Goal: Information Seeking & Learning: Learn about a topic

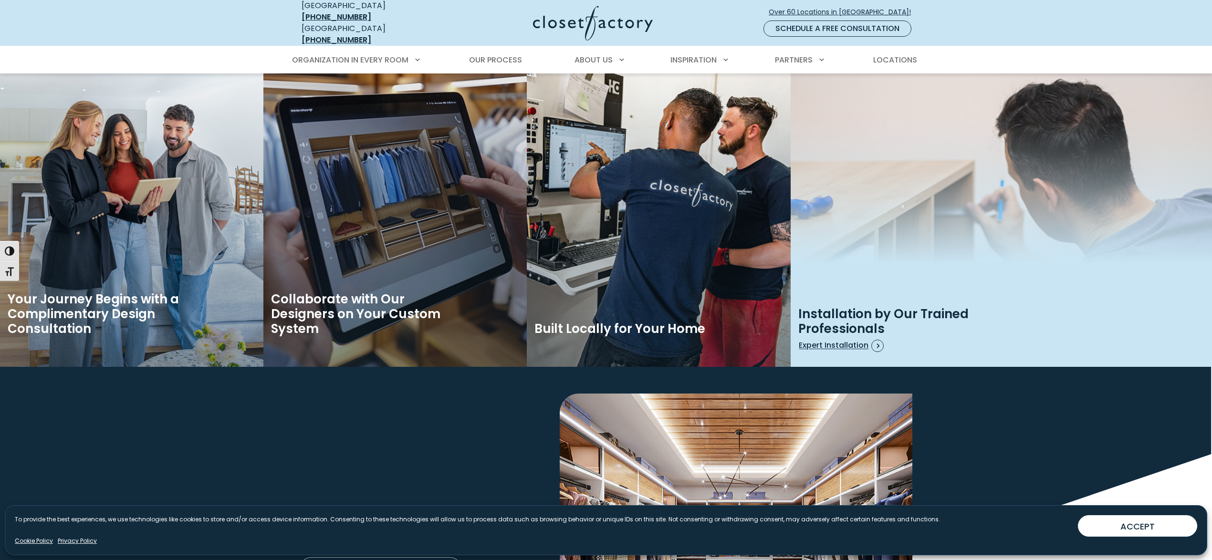
scroll to position [1504, 0]
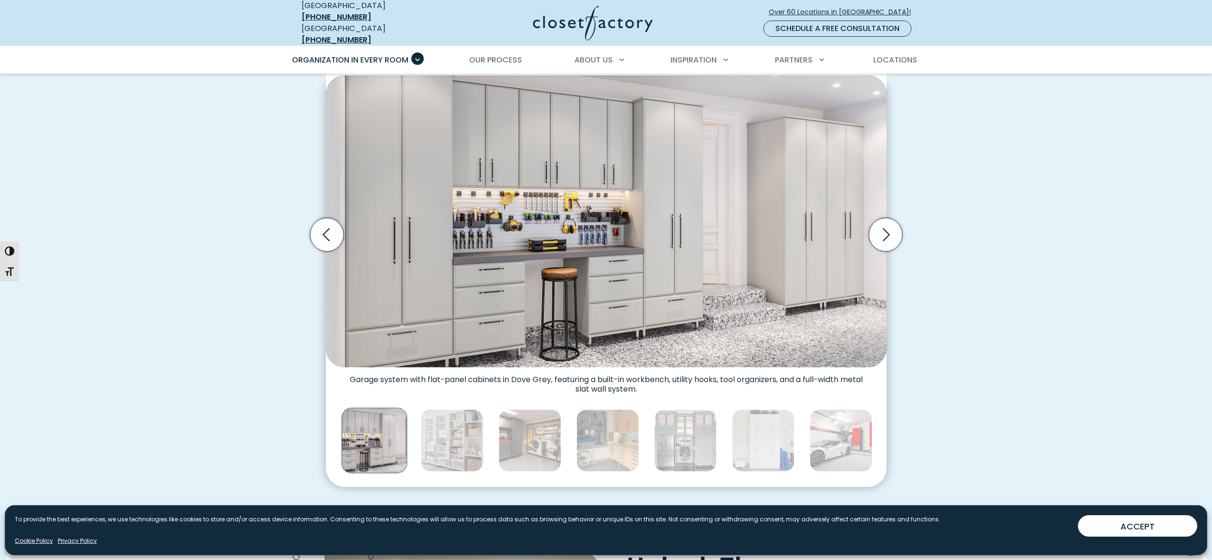
scroll to position [296, 0]
click at [469, 444] on img "Thumbnail Gallery" at bounding box center [452, 441] width 62 height 62
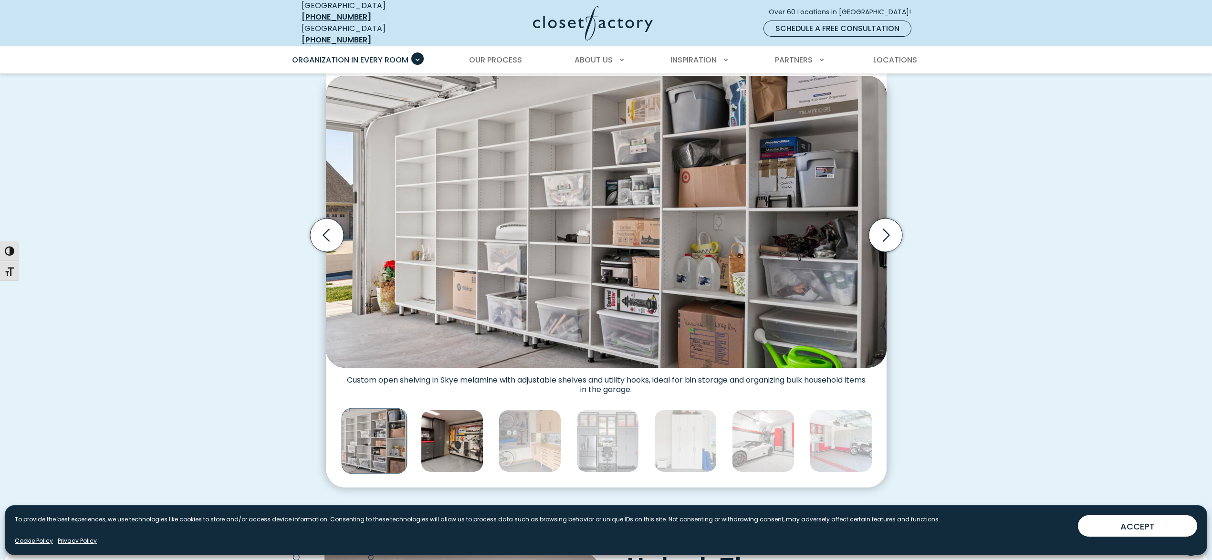
click at [468, 437] on img "Thumbnail Gallery" at bounding box center [452, 441] width 62 height 62
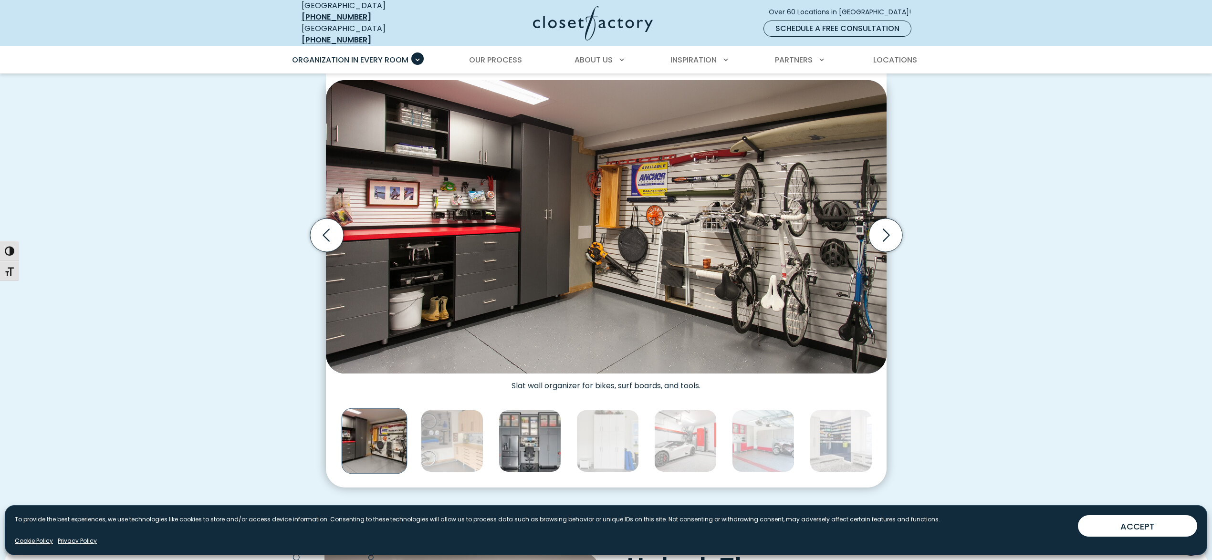
click at [516, 437] on img "Thumbnail Gallery" at bounding box center [529, 441] width 62 height 62
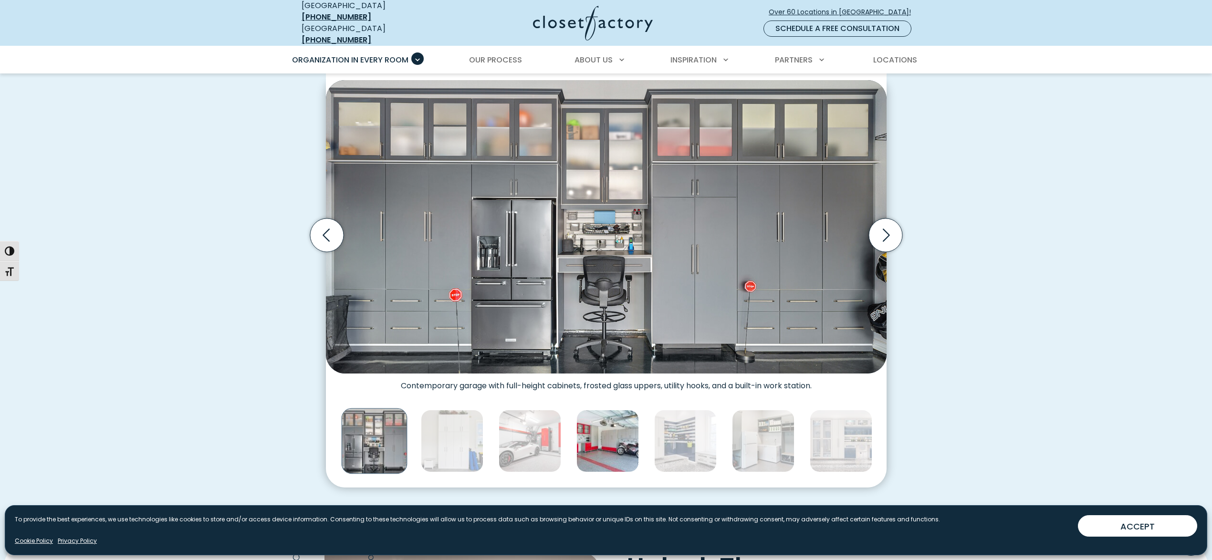
click at [592, 438] on img "Thumbnail Gallery" at bounding box center [607, 441] width 62 height 62
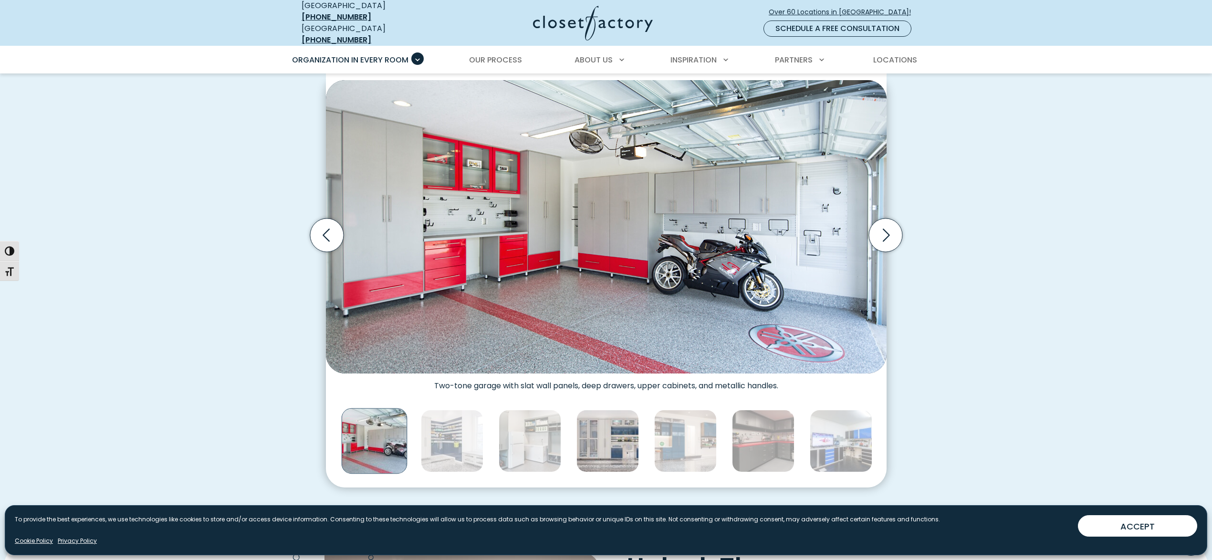
click at [603, 439] on img "Thumbnail Gallery" at bounding box center [607, 441] width 62 height 62
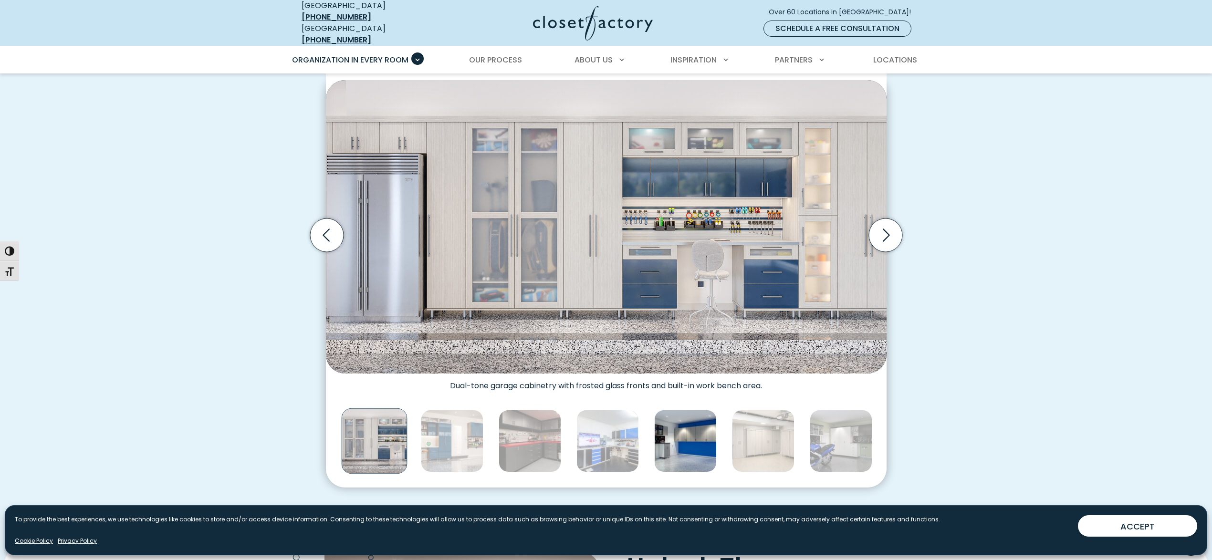
click at [686, 439] on img "Thumbnail Gallery" at bounding box center [685, 441] width 62 height 62
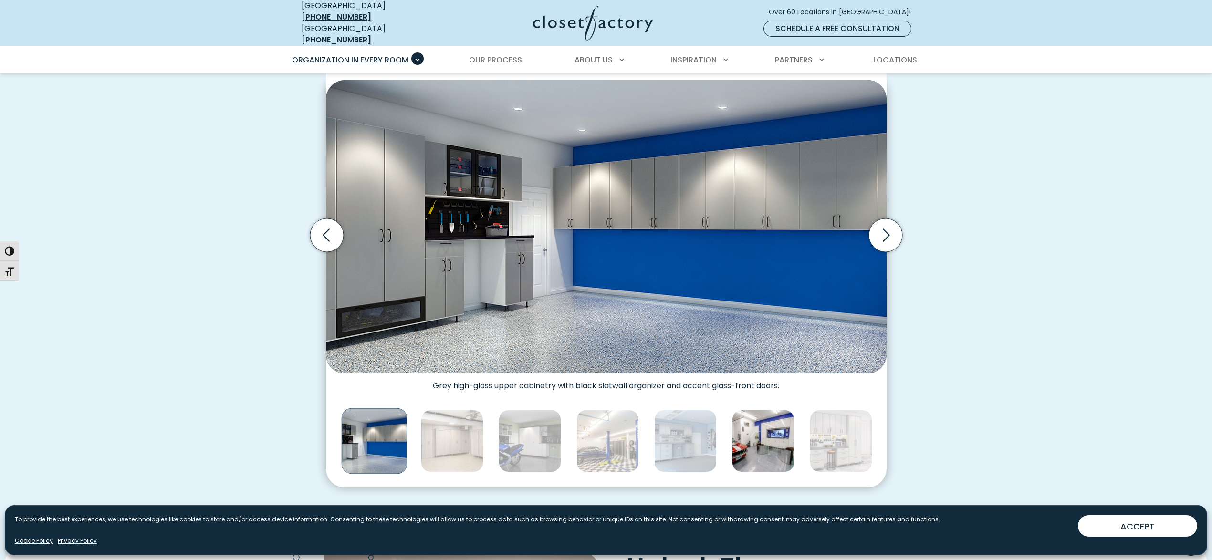
click at [736, 433] on img "Thumbnail Gallery" at bounding box center [763, 441] width 62 height 62
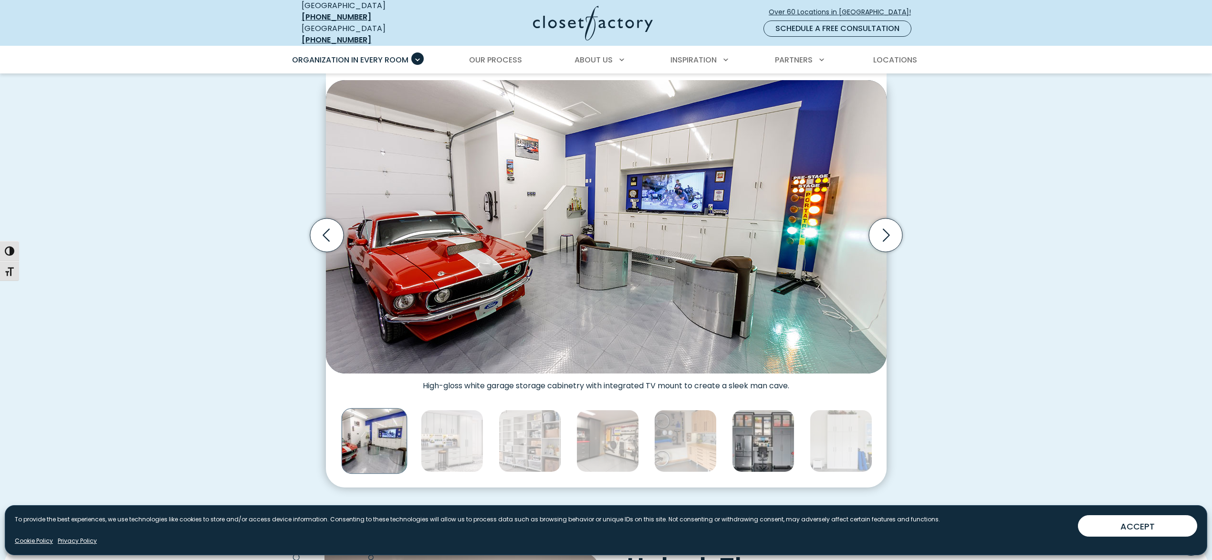
click at [775, 433] on img "Thumbnail Gallery" at bounding box center [763, 441] width 62 height 62
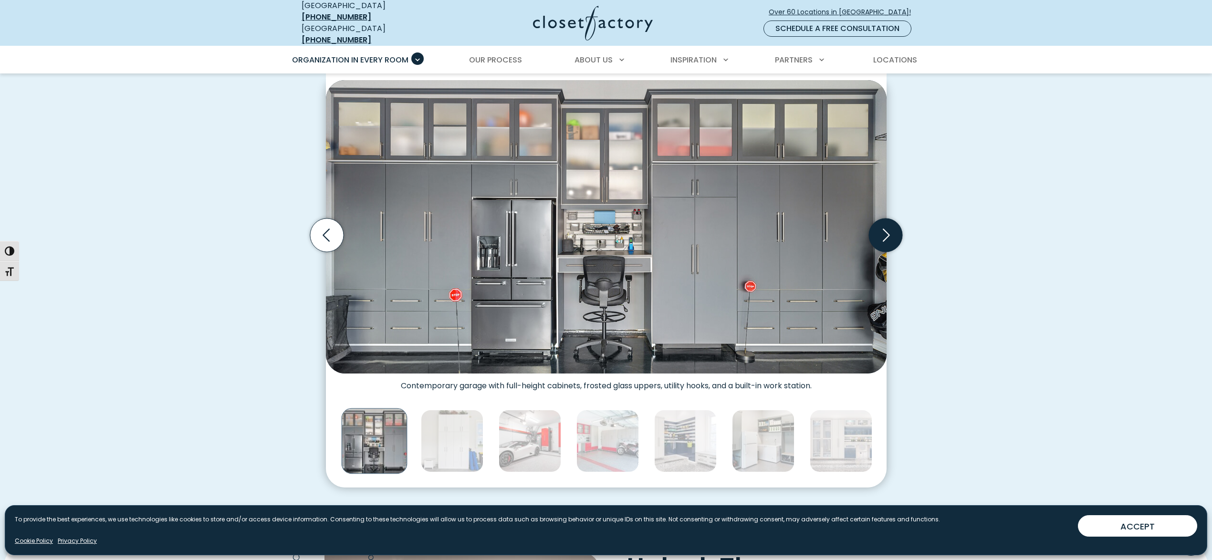
click at [890, 230] on icon "Next slide" at bounding box center [884, 234] width 33 height 33
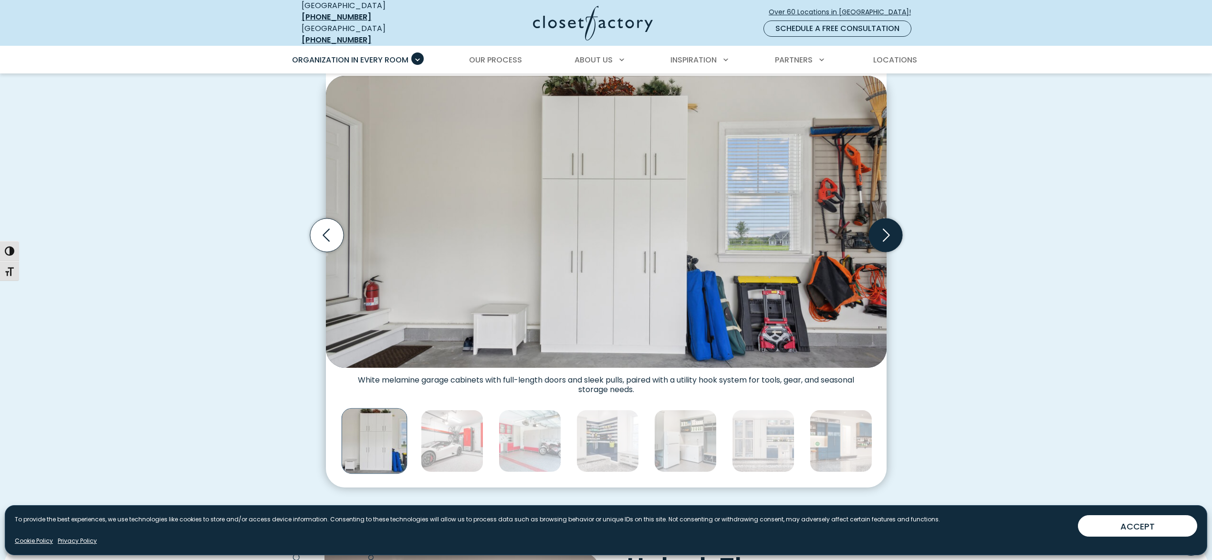
click at [890, 230] on icon "Next slide" at bounding box center [884, 234] width 33 height 33
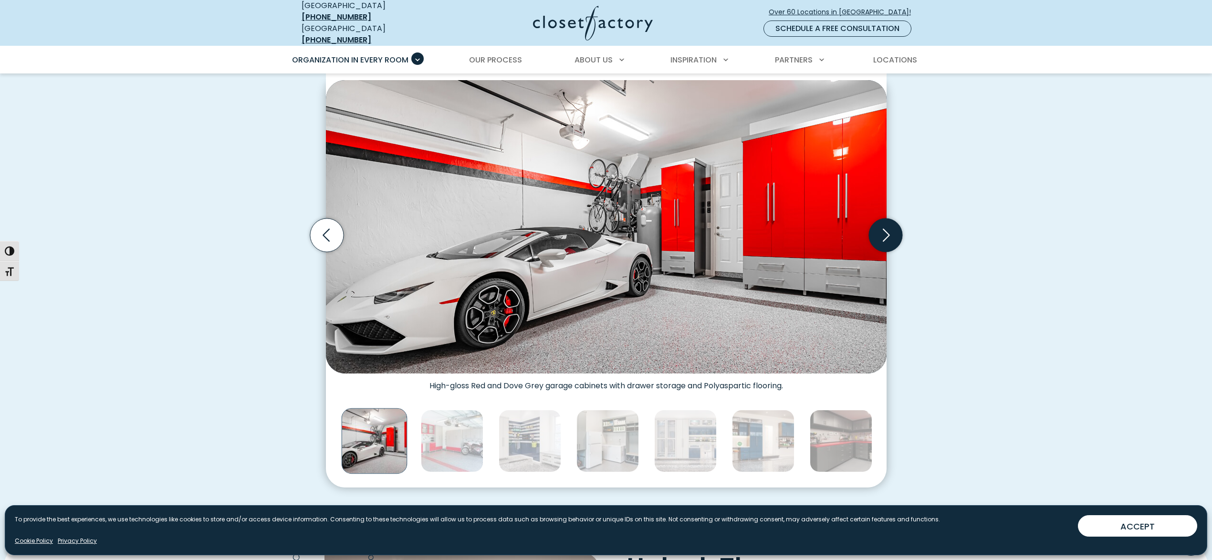
click at [890, 230] on icon "Next slide" at bounding box center [884, 234] width 33 height 33
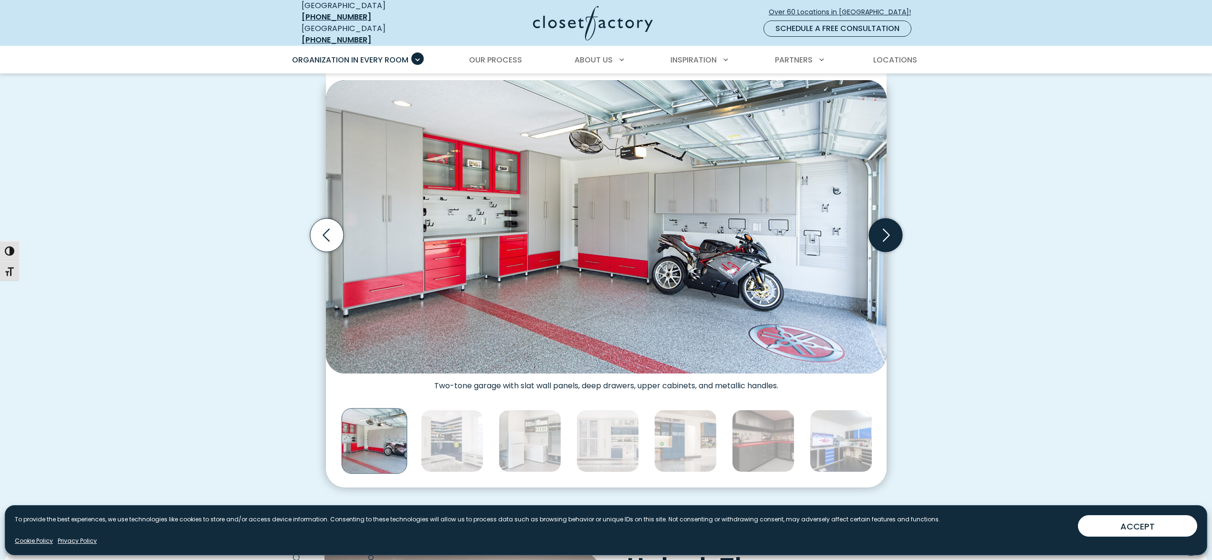
click at [890, 230] on icon "Next slide" at bounding box center [884, 234] width 33 height 33
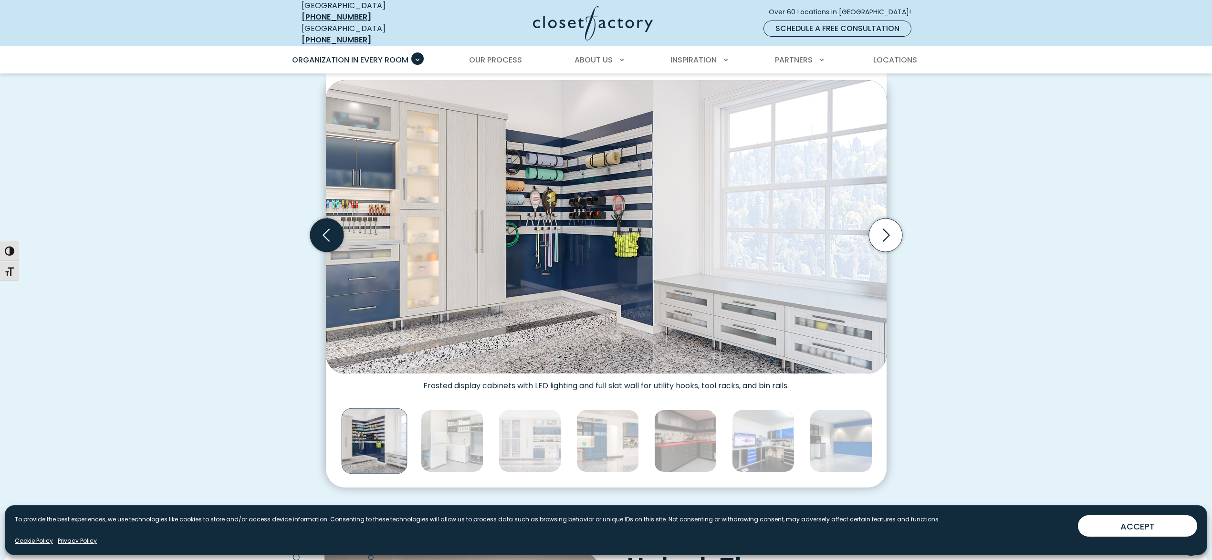
click at [327, 226] on icon "Previous slide" at bounding box center [326, 234] width 33 height 33
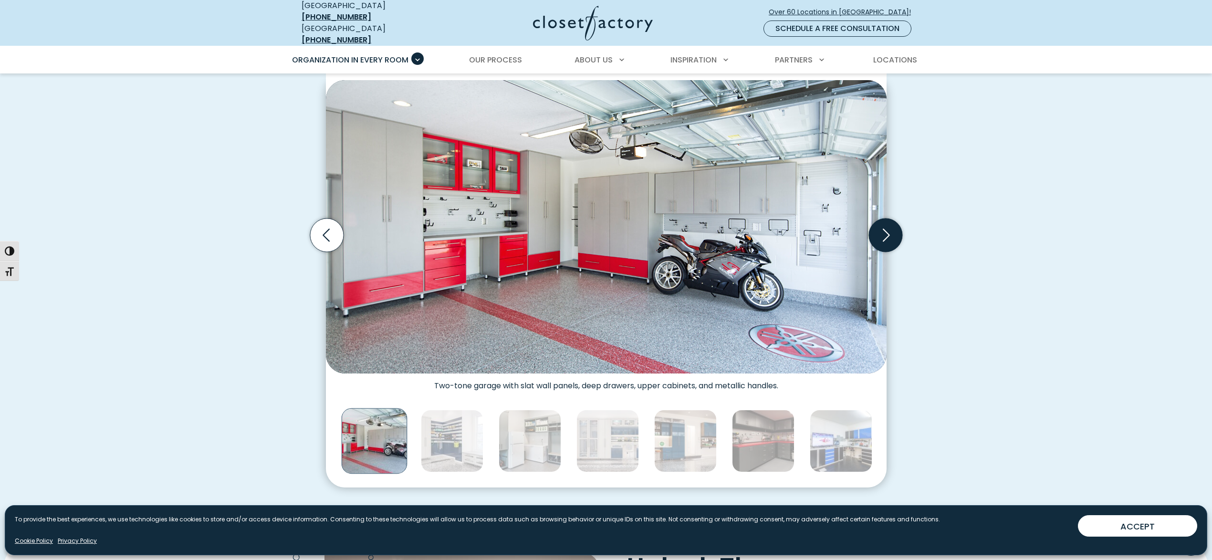
click at [897, 234] on icon "Next slide" at bounding box center [884, 234] width 33 height 33
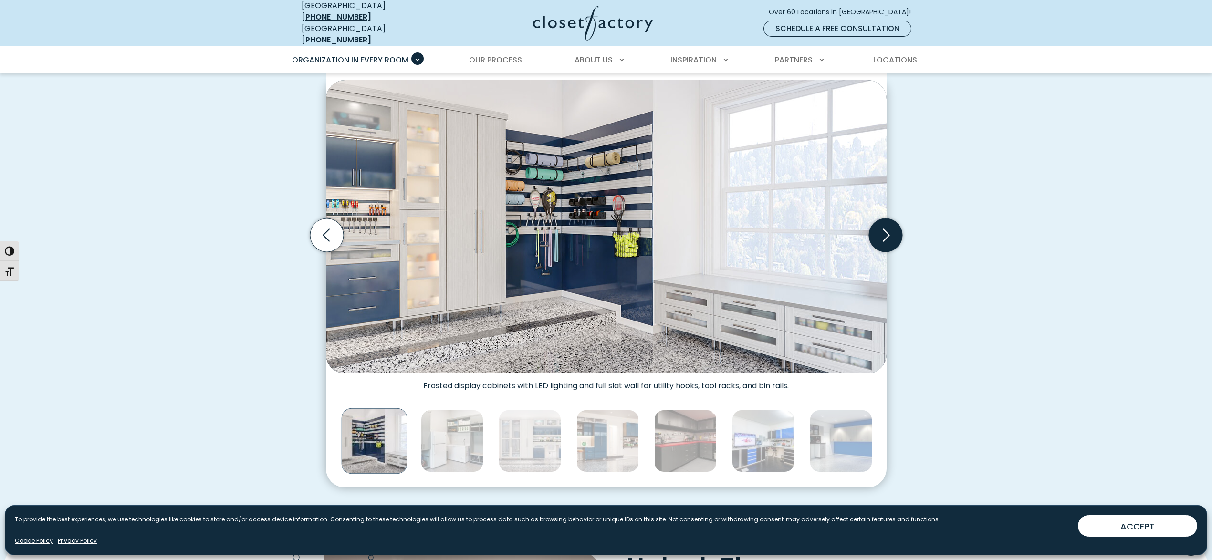
click at [893, 228] on icon "Next slide" at bounding box center [884, 234] width 33 height 33
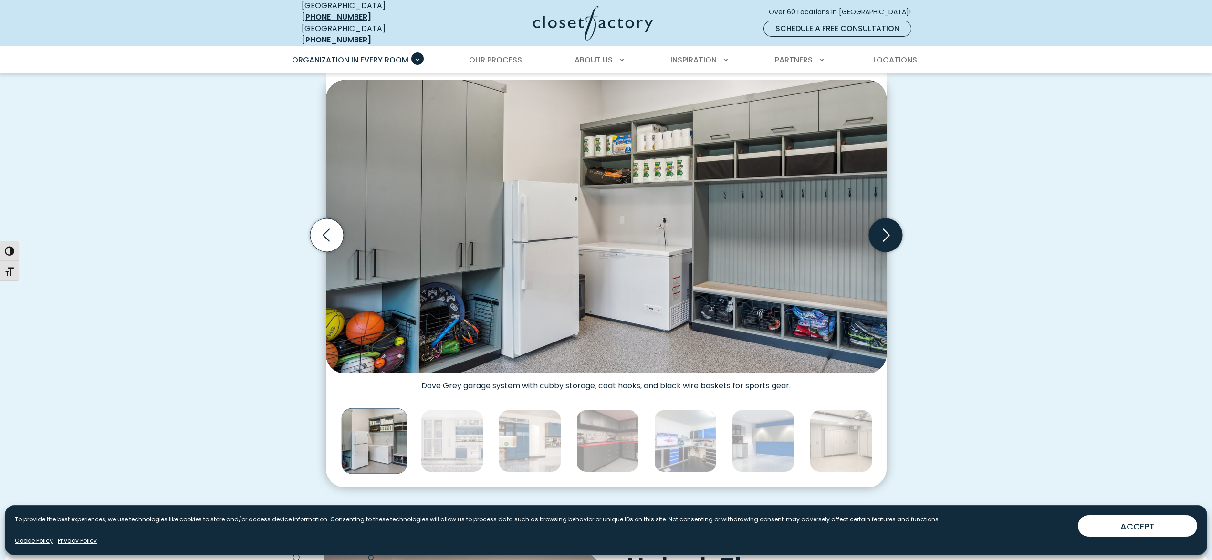
click at [893, 228] on icon "Next slide" at bounding box center [884, 234] width 33 height 33
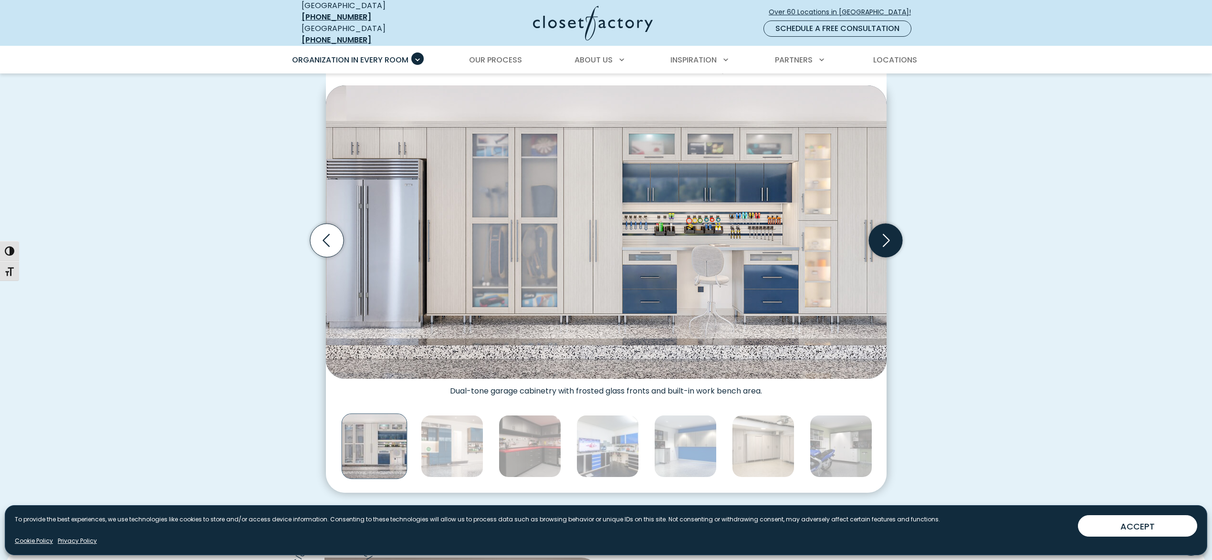
scroll to position [288, 0]
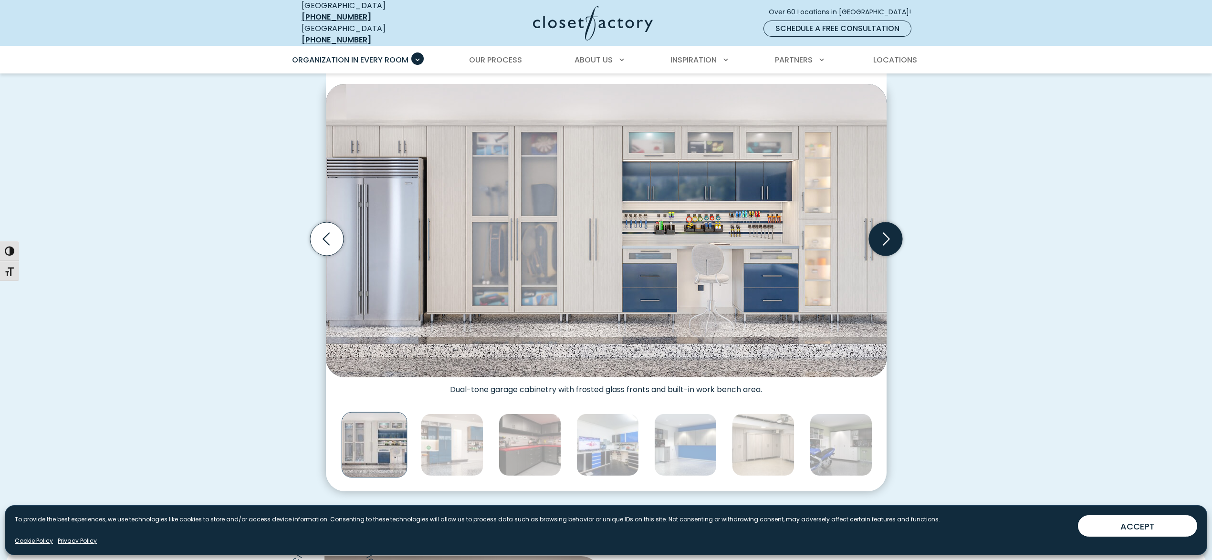
click at [893, 228] on icon "Next slide" at bounding box center [884, 238] width 33 height 33
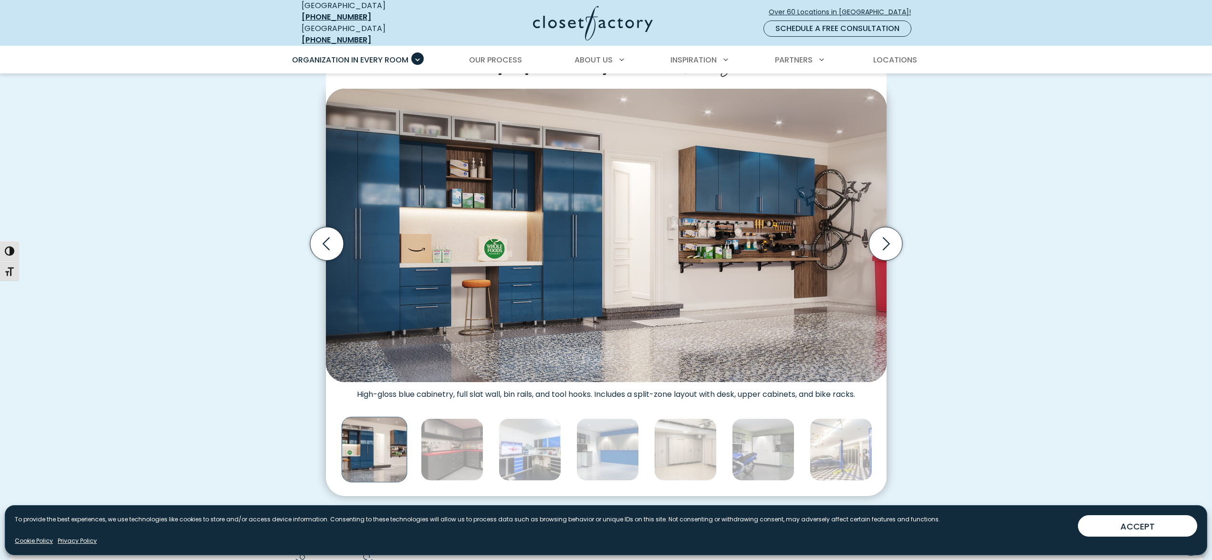
click at [1065, 204] on div "Custom Garage Organization for Every Space, Style, and Budget High-gloss white …" at bounding box center [606, 256] width 1212 height 533
click at [885, 233] on icon "Next slide" at bounding box center [884, 244] width 33 height 33
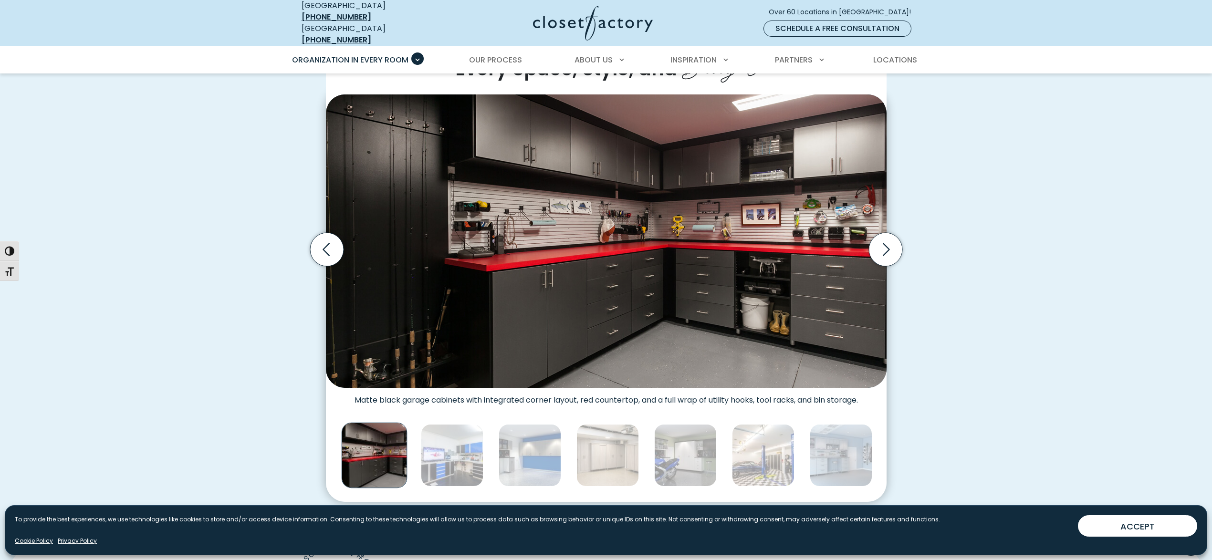
scroll to position [283, 0]
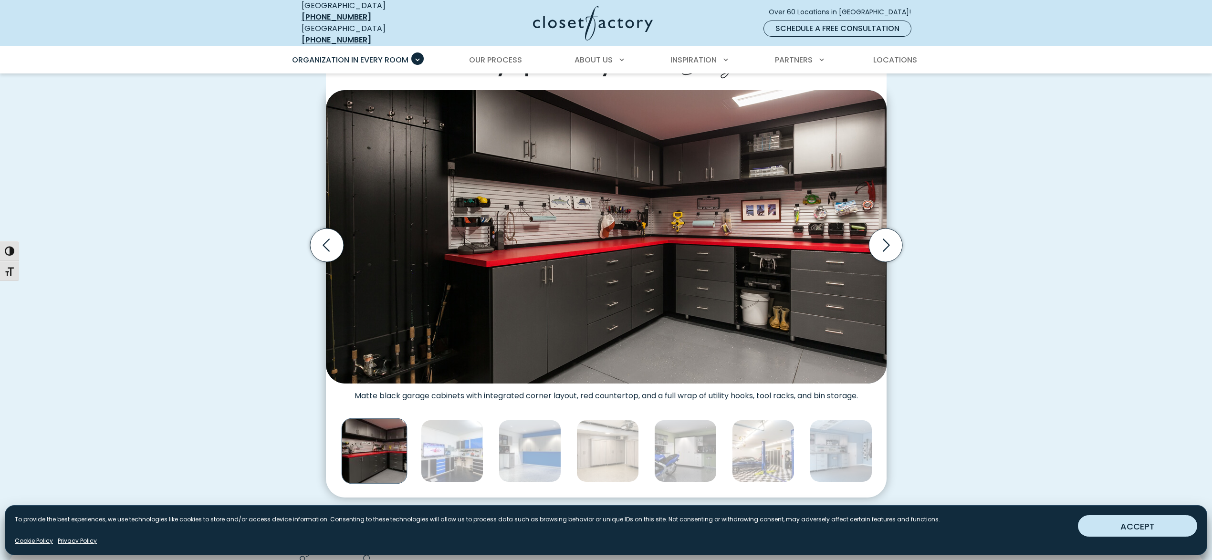
click at [1155, 529] on button "ACCEPT" at bounding box center [1137, 525] width 119 height 21
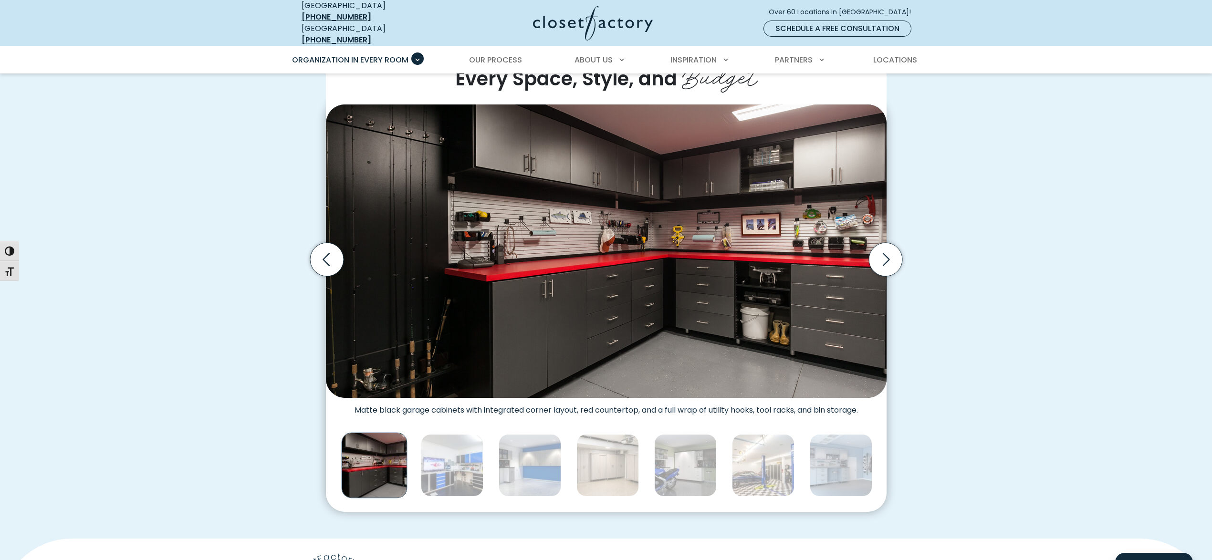
scroll to position [271, 0]
click at [470, 451] on img "Thumbnail Gallery" at bounding box center [452, 466] width 62 height 62
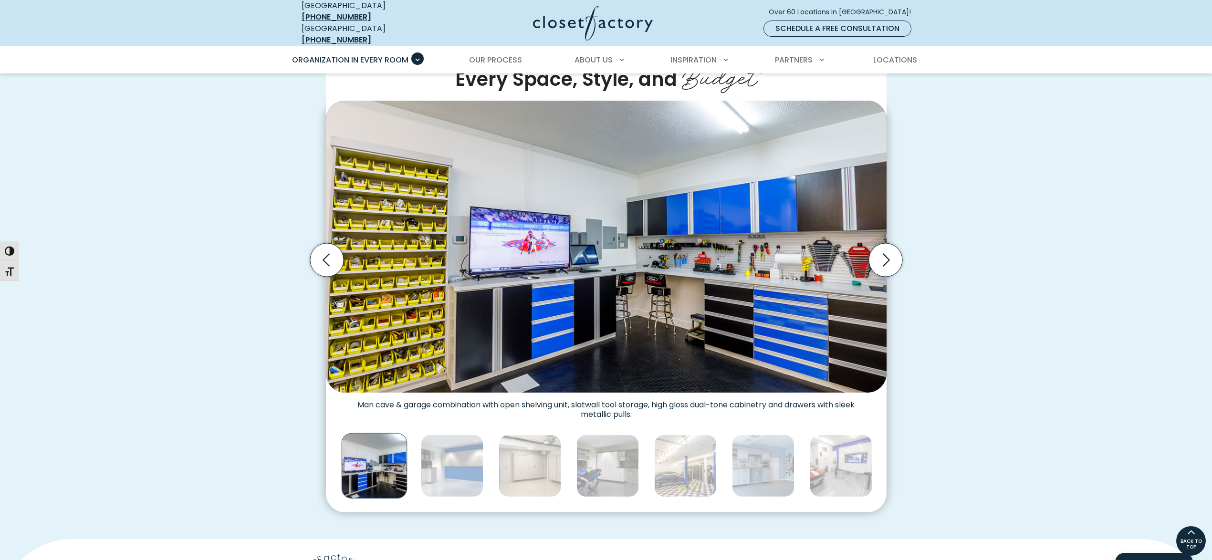
click at [495, 451] on div "Thumbnail Gallery" at bounding box center [607, 466] width 3662 height 70
click at [516, 452] on img "Thumbnail Gallery" at bounding box center [529, 466] width 62 height 62
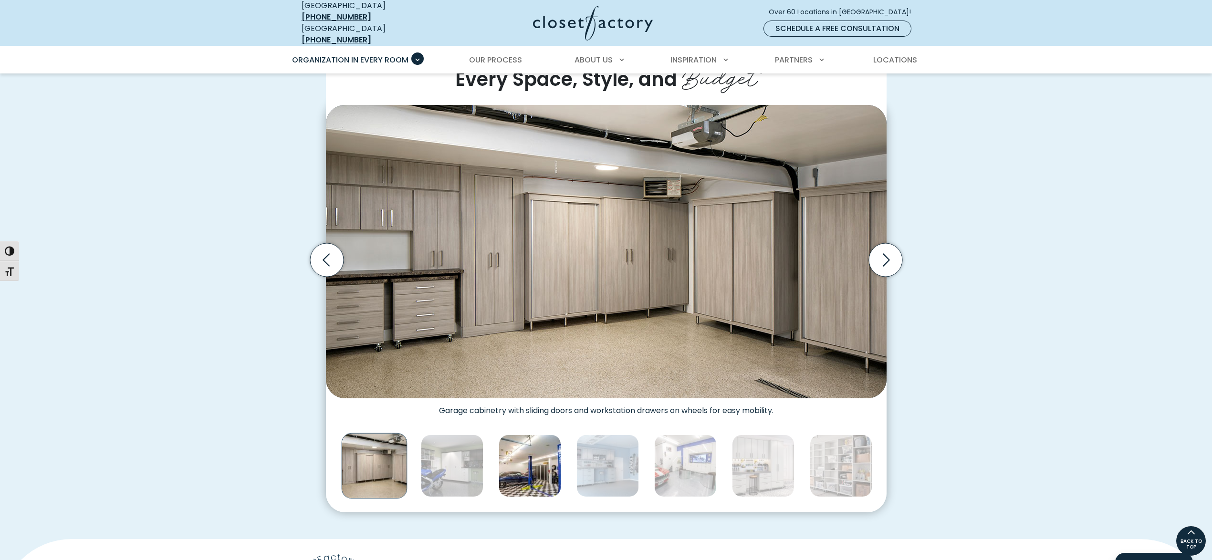
click at [547, 446] on img "Thumbnail Gallery" at bounding box center [529, 466] width 62 height 62
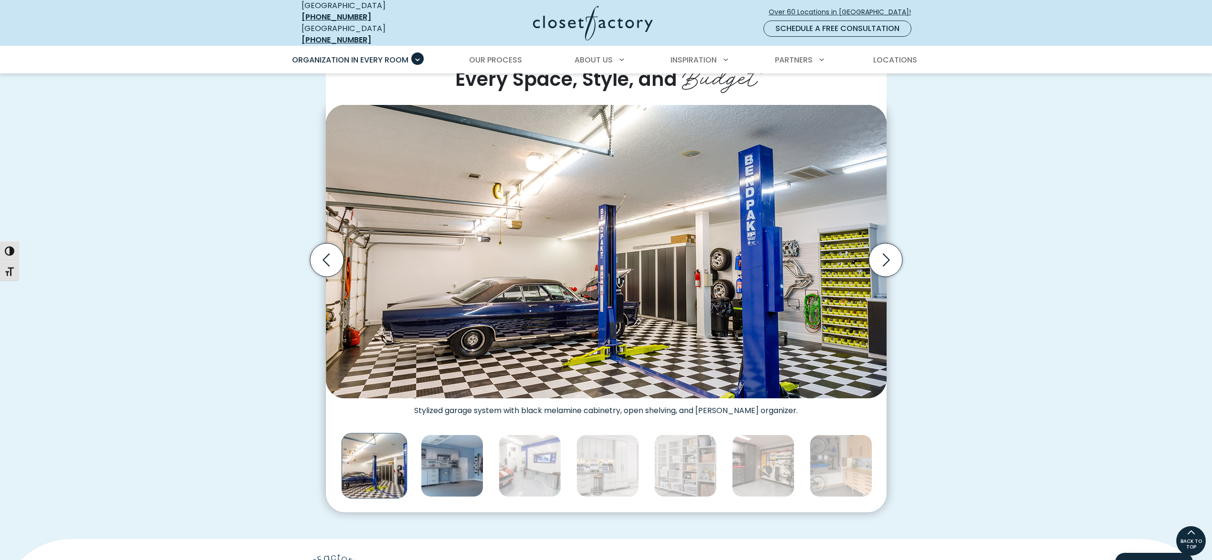
click at [464, 455] on img "Thumbnail Gallery" at bounding box center [452, 466] width 62 height 62
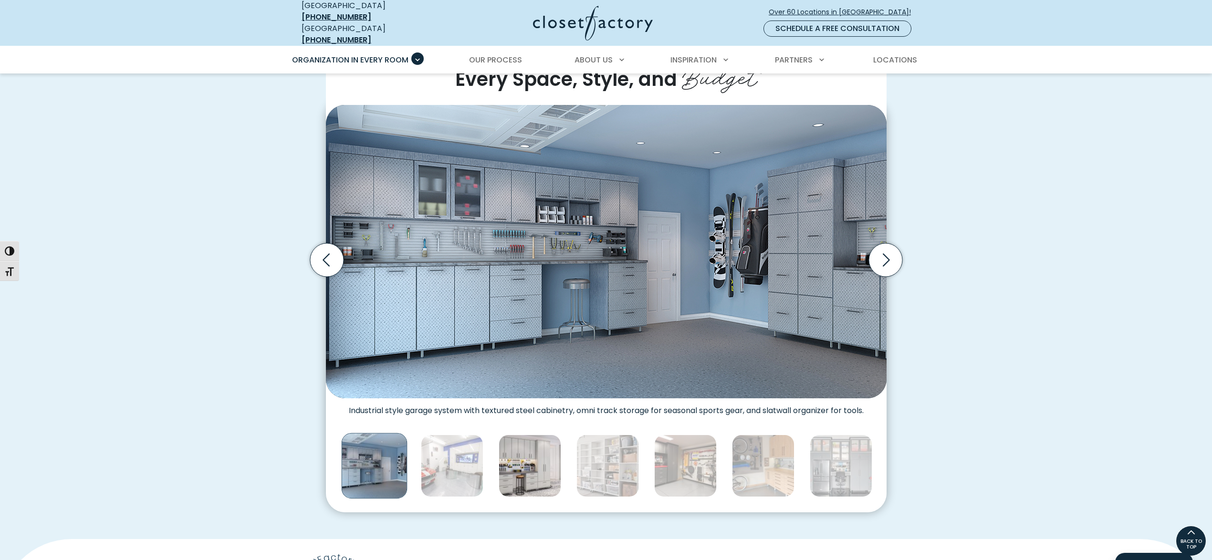
click at [534, 455] on img "Thumbnail Gallery" at bounding box center [529, 466] width 62 height 62
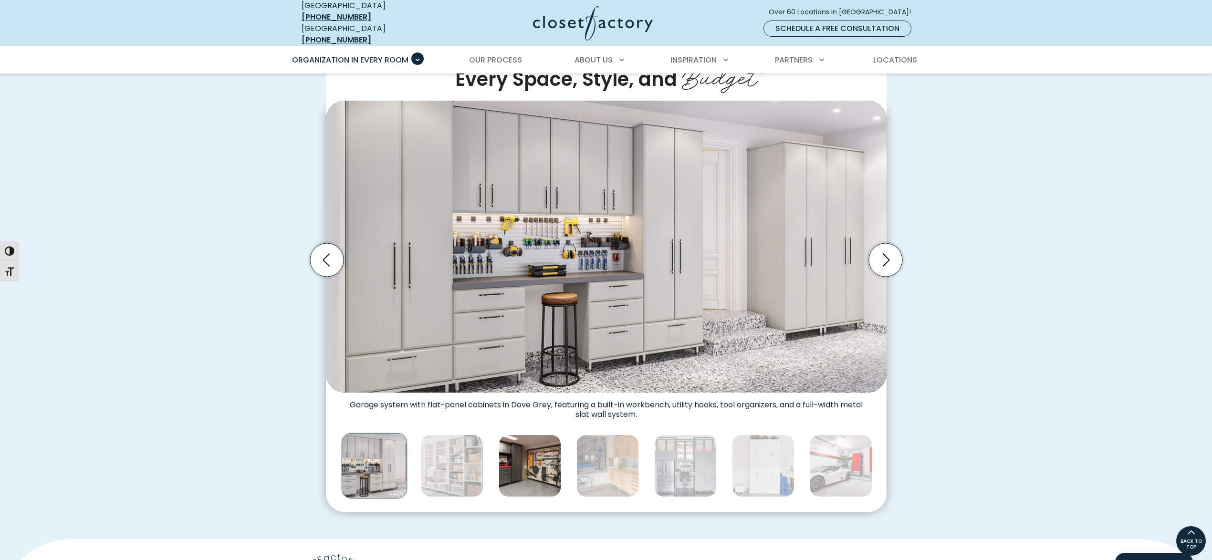
click at [545, 455] on img "Thumbnail Gallery" at bounding box center [529, 466] width 62 height 62
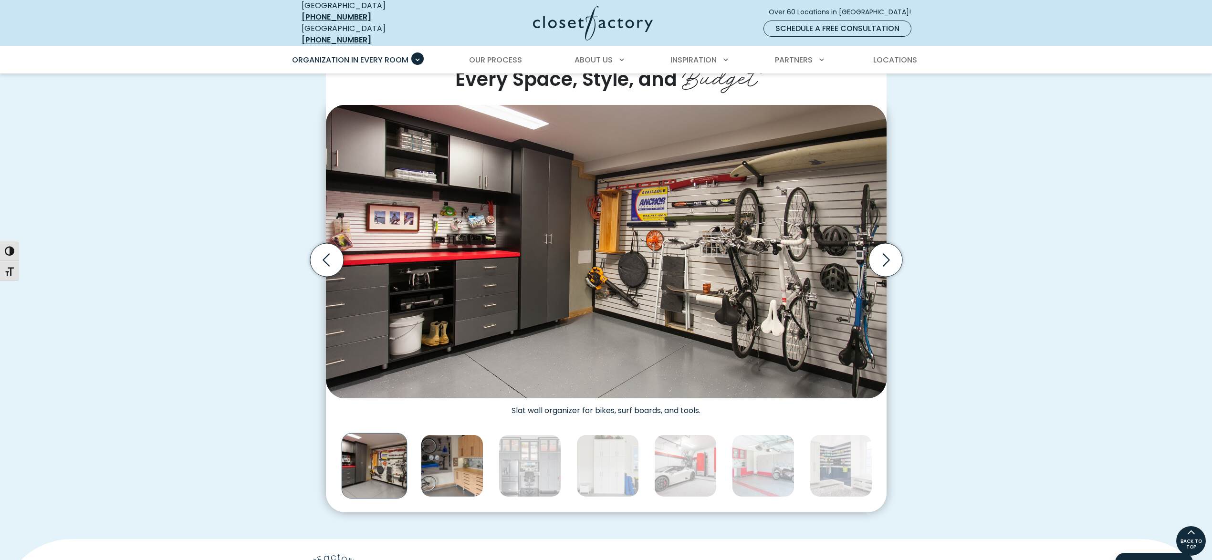
click at [456, 454] on img "Thumbnail Gallery" at bounding box center [452, 466] width 62 height 62
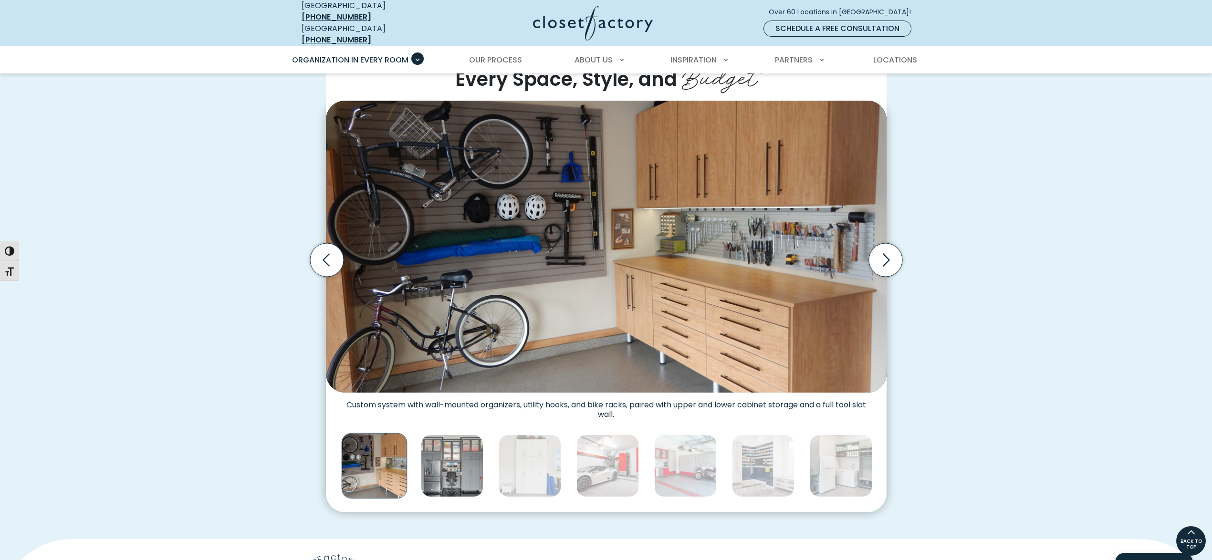
click at [466, 449] on img "Thumbnail Gallery" at bounding box center [452, 466] width 62 height 62
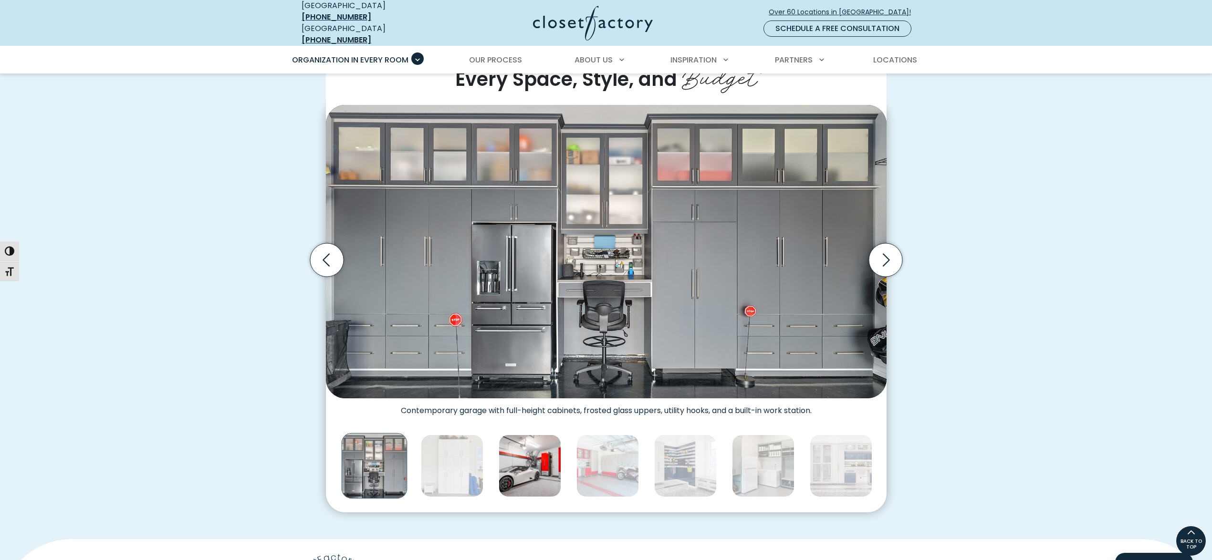
click at [527, 461] on img "Thumbnail Gallery" at bounding box center [529, 466] width 62 height 62
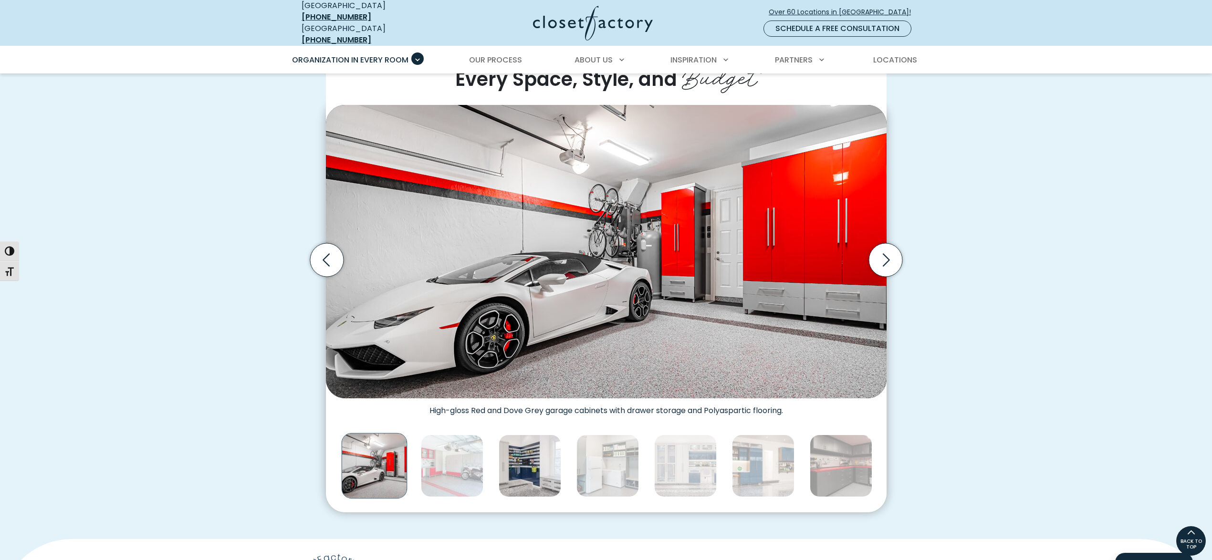
click at [541, 460] on img "Thumbnail Gallery" at bounding box center [529, 466] width 62 height 62
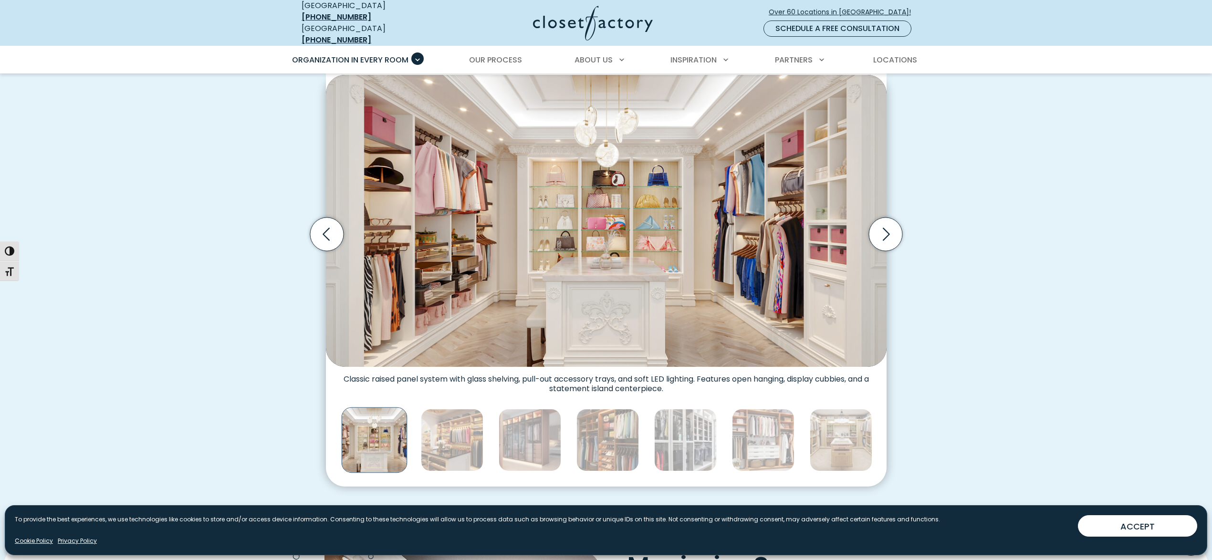
scroll to position [309, 0]
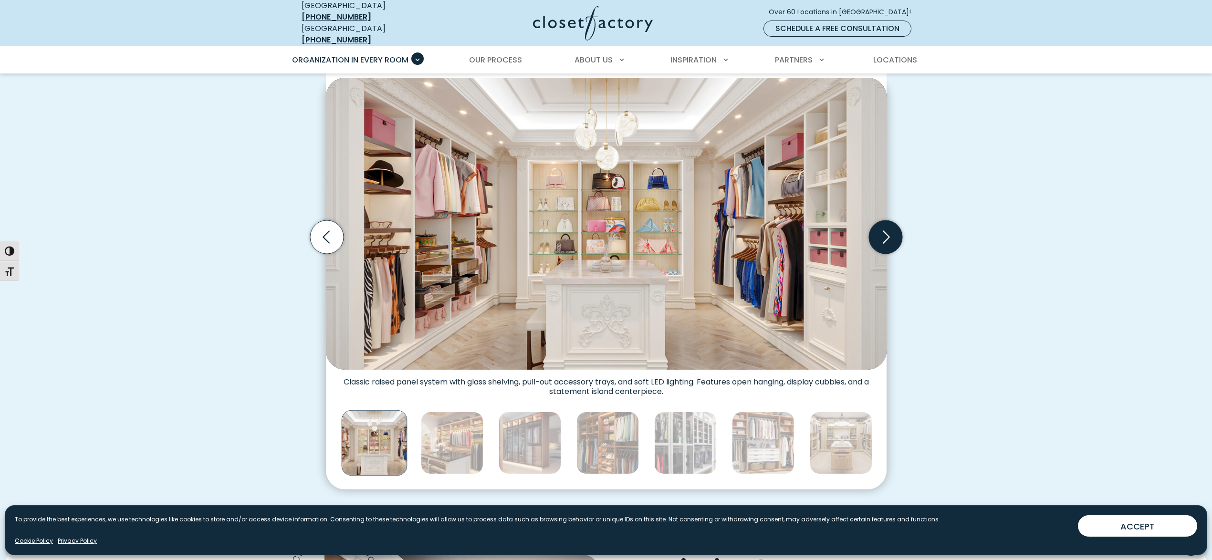
click at [892, 237] on icon "Next slide" at bounding box center [884, 236] width 33 height 33
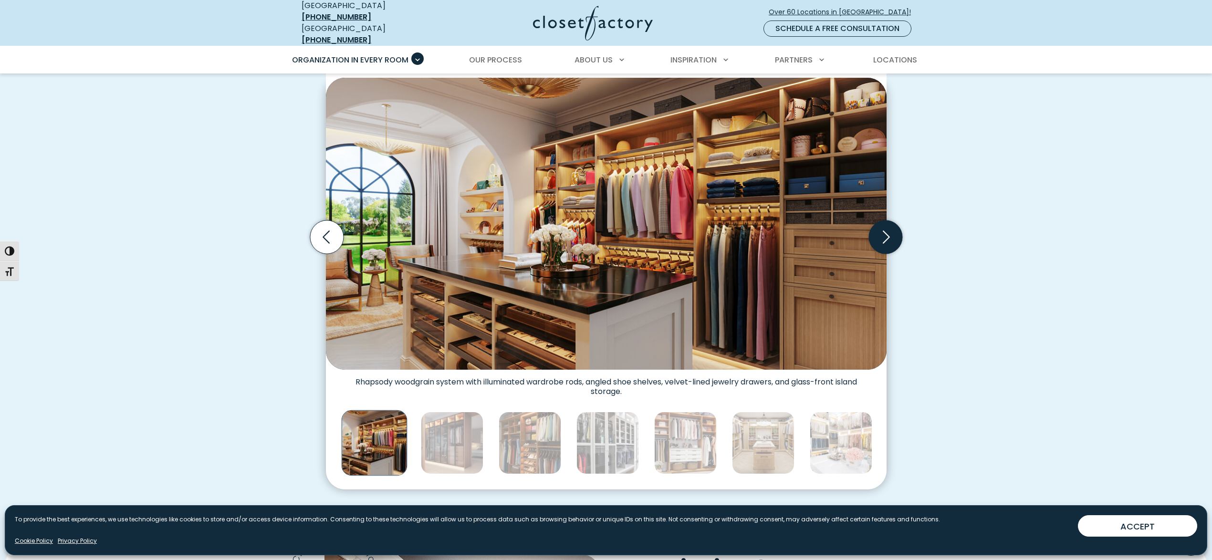
click at [892, 237] on icon "Next slide" at bounding box center [884, 236] width 33 height 33
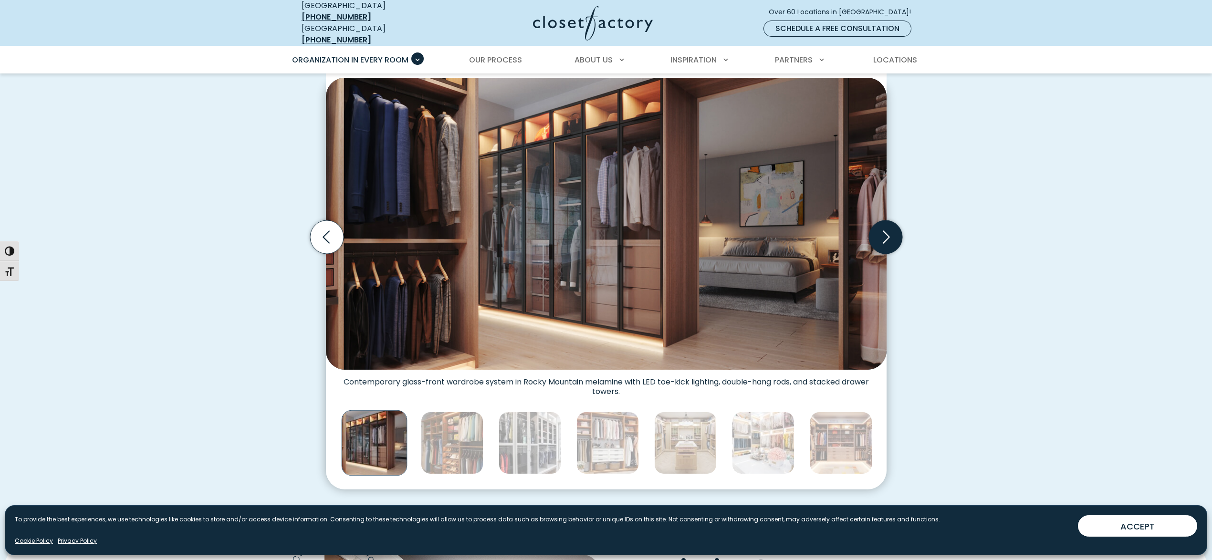
scroll to position [310, 0]
click at [881, 228] on icon "Next slide" at bounding box center [884, 235] width 33 height 33
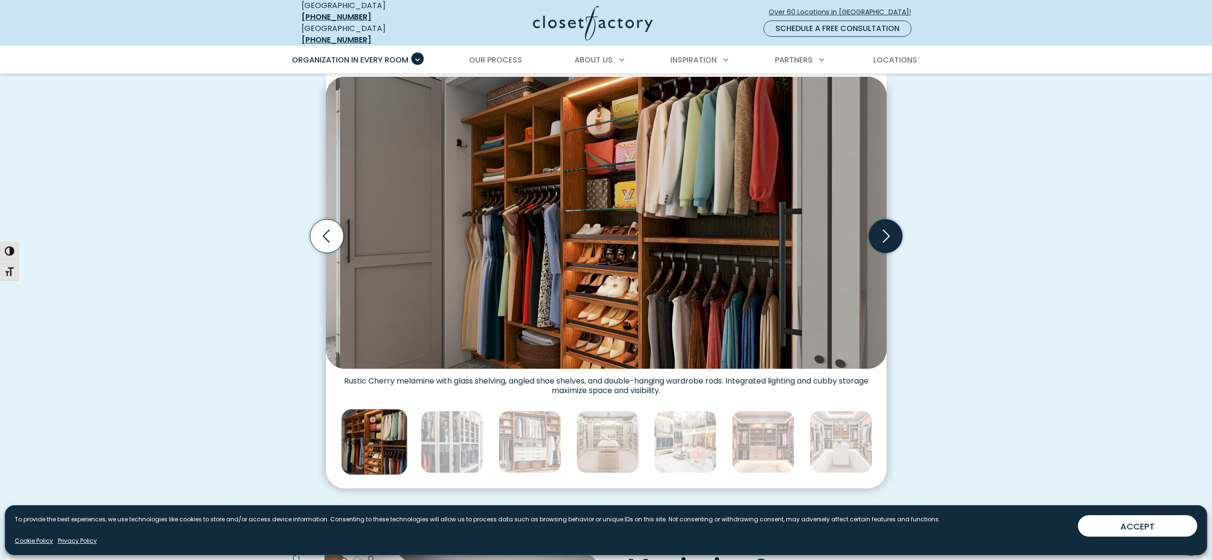
scroll to position [311, 0]
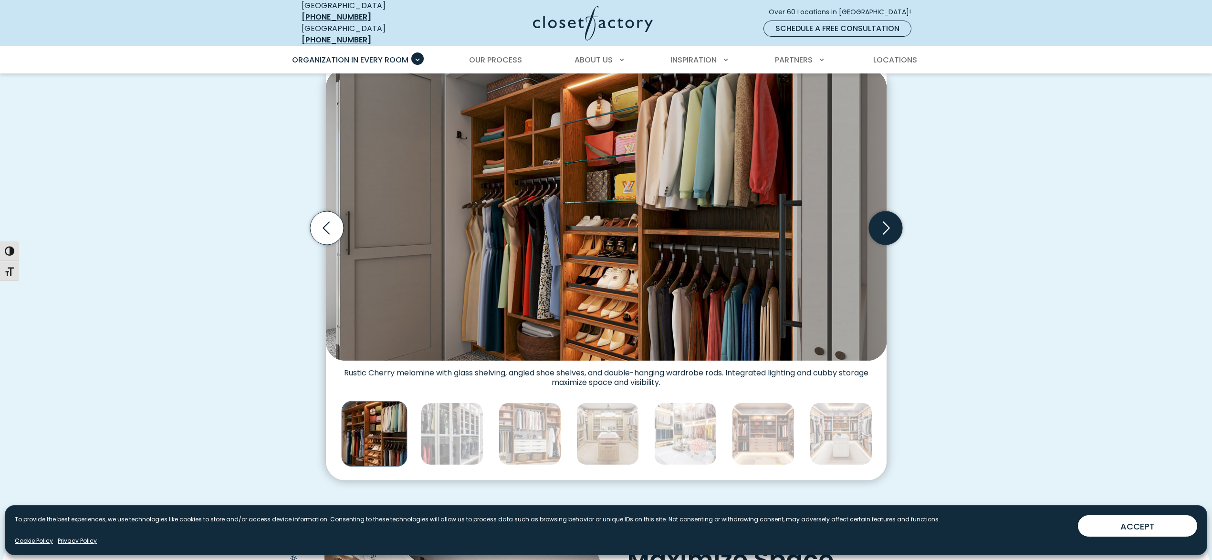
click at [883, 228] on icon "Next slide" at bounding box center [884, 227] width 33 height 33
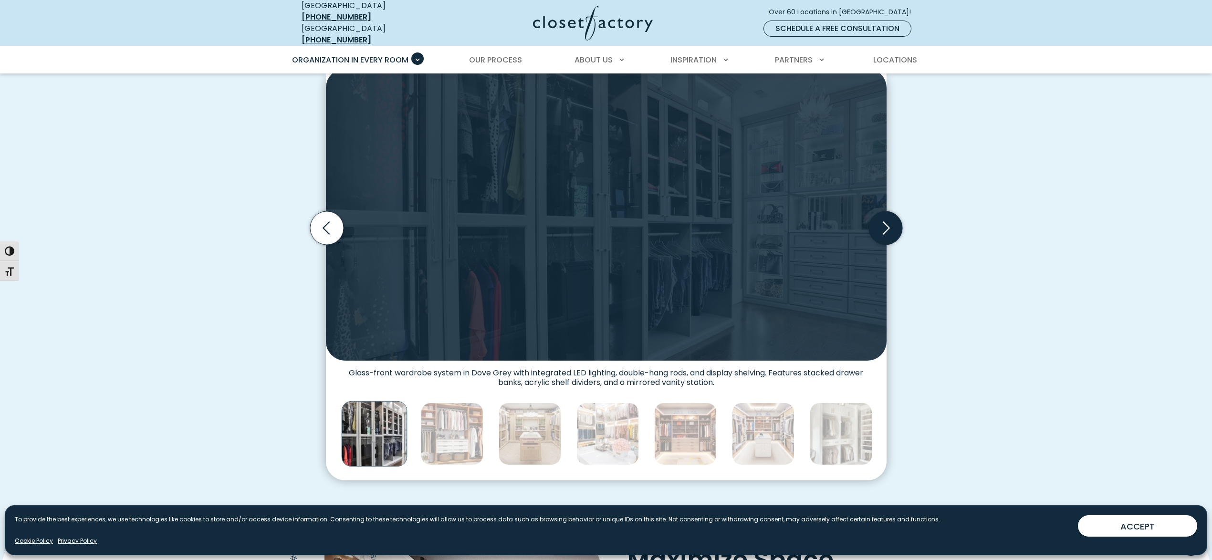
scroll to position [314, 0]
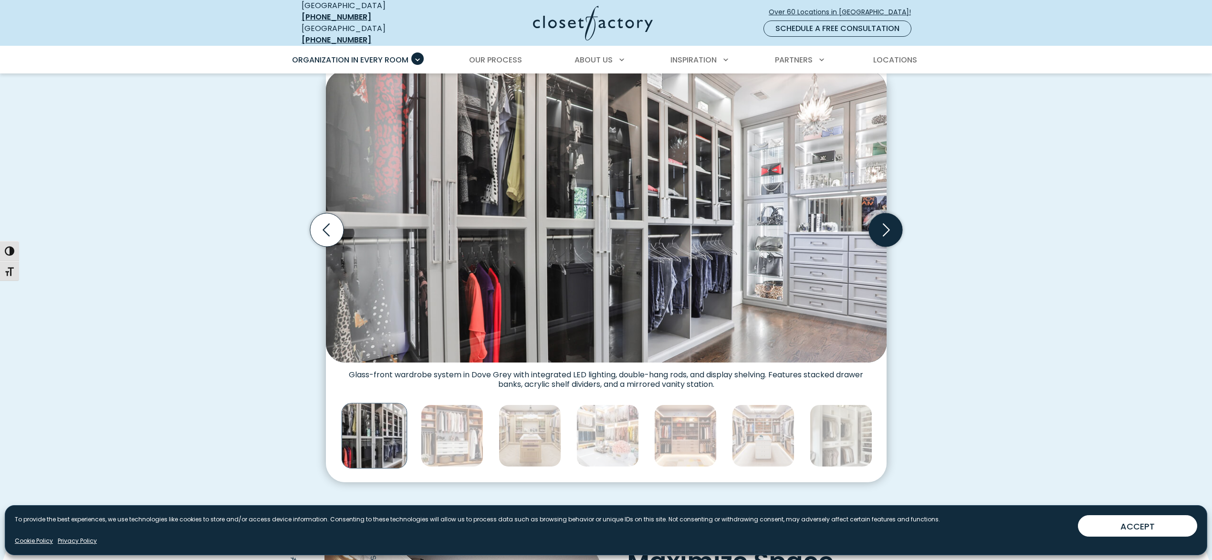
click at [883, 228] on icon "Next slide" at bounding box center [885, 229] width 41 height 41
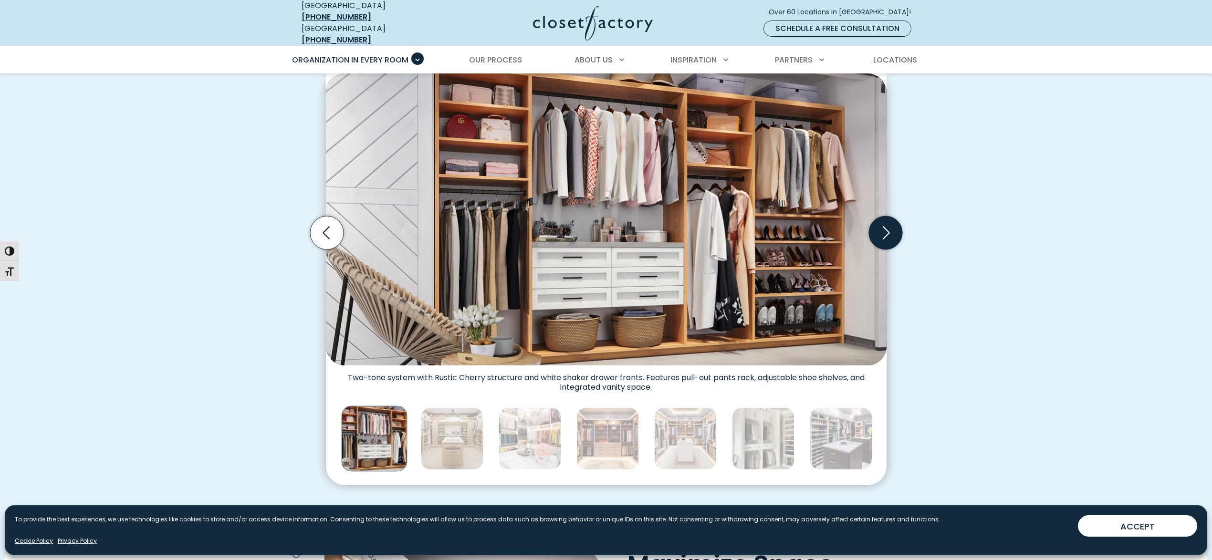
click at [885, 228] on icon "Next slide" at bounding box center [884, 232] width 33 height 33
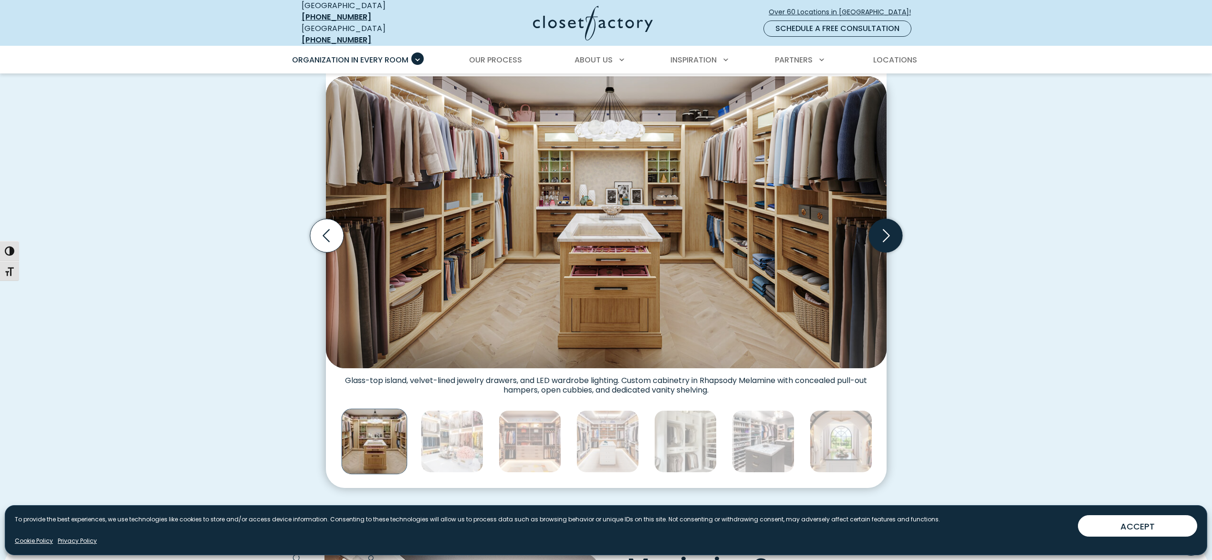
scroll to position [311, 0]
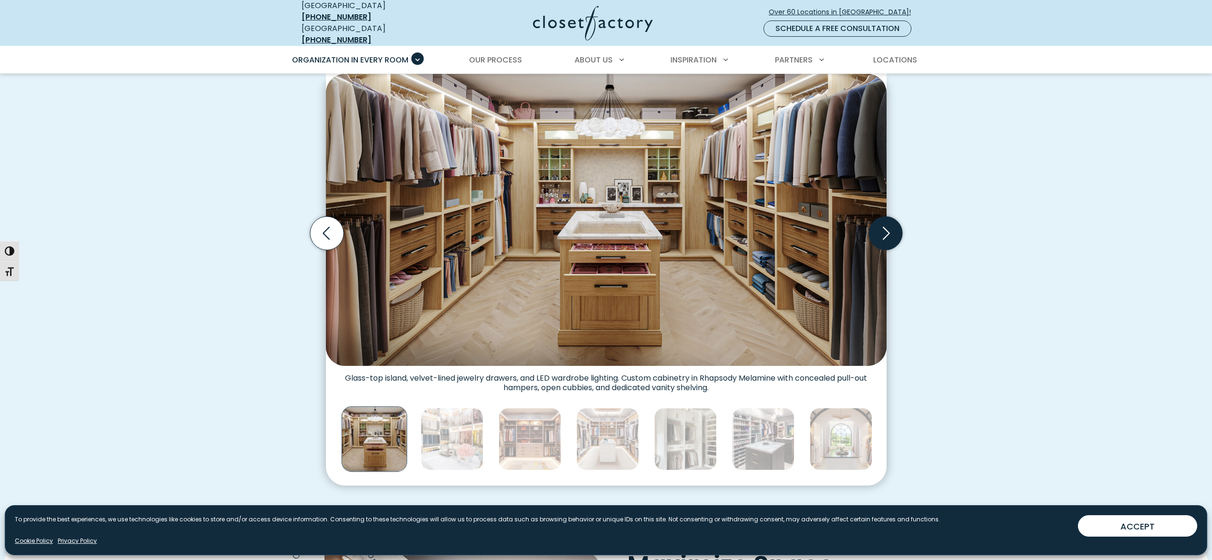
click at [885, 228] on icon "Next slide" at bounding box center [884, 233] width 33 height 33
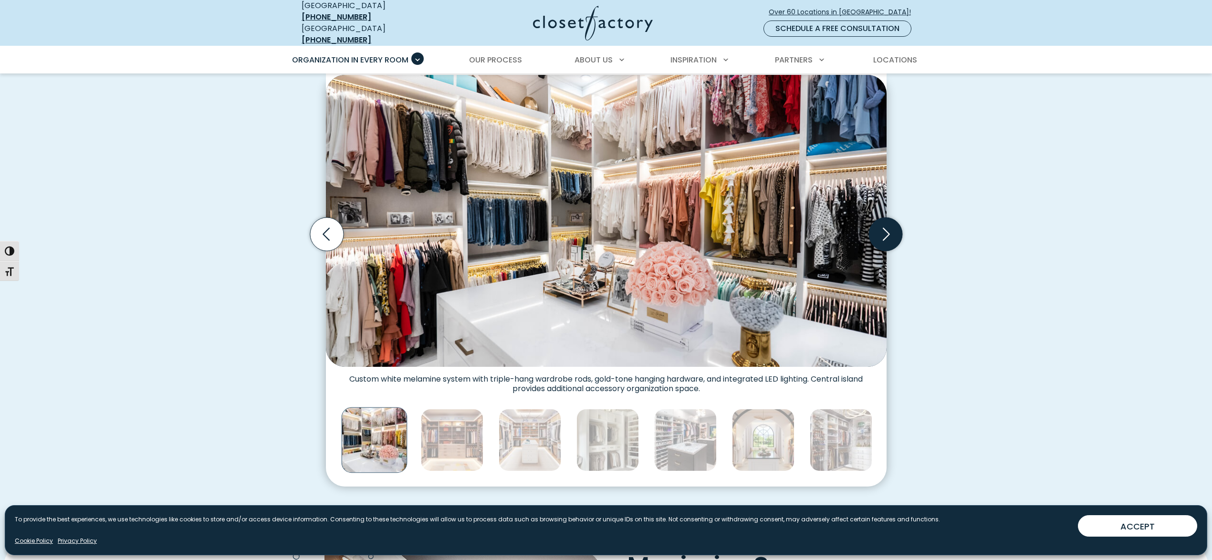
click at [885, 228] on icon "Next slide" at bounding box center [884, 234] width 33 height 33
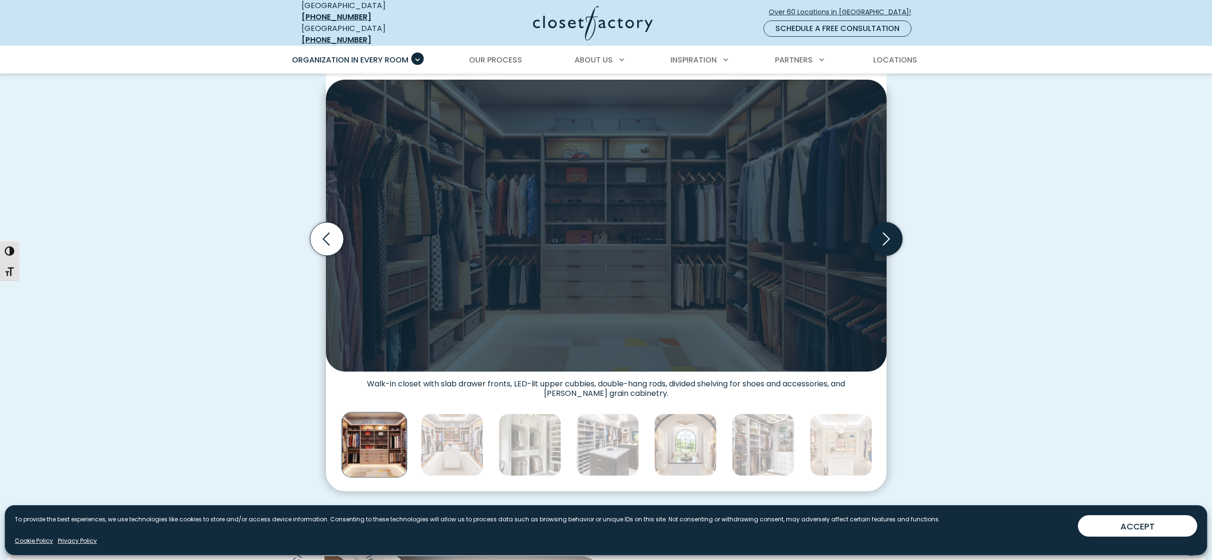
scroll to position [304, 0]
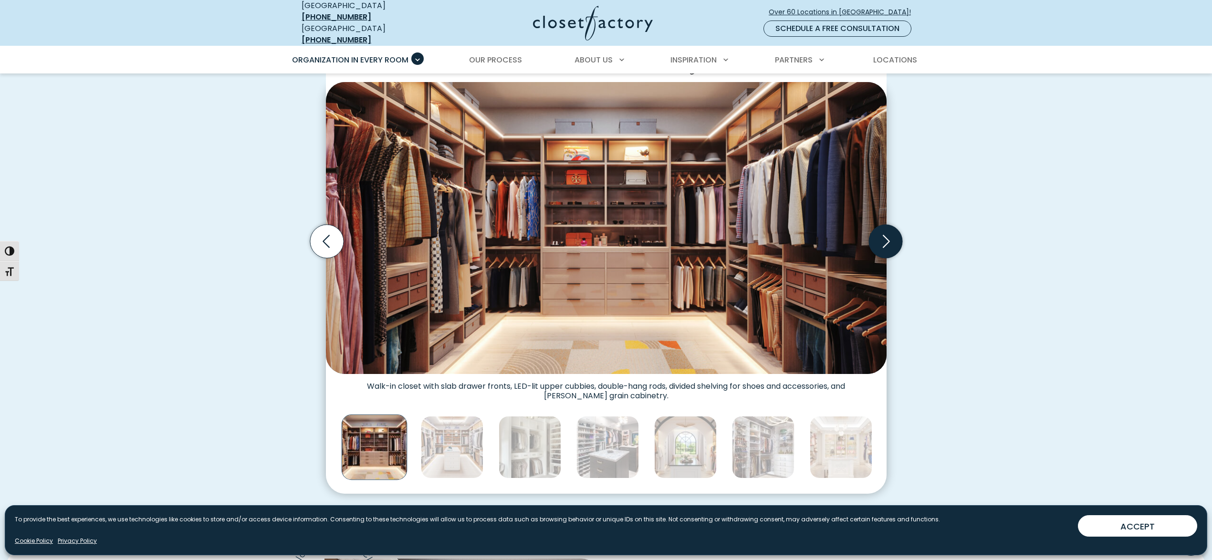
click at [885, 228] on icon "Next slide" at bounding box center [884, 241] width 33 height 33
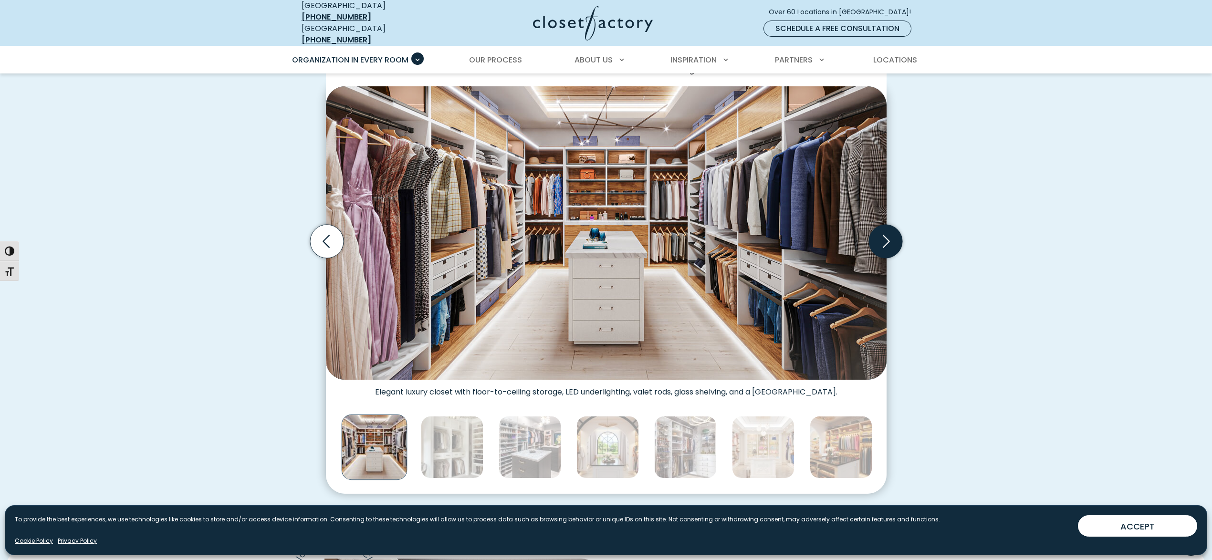
click at [885, 228] on icon "Next slide" at bounding box center [884, 241] width 33 height 33
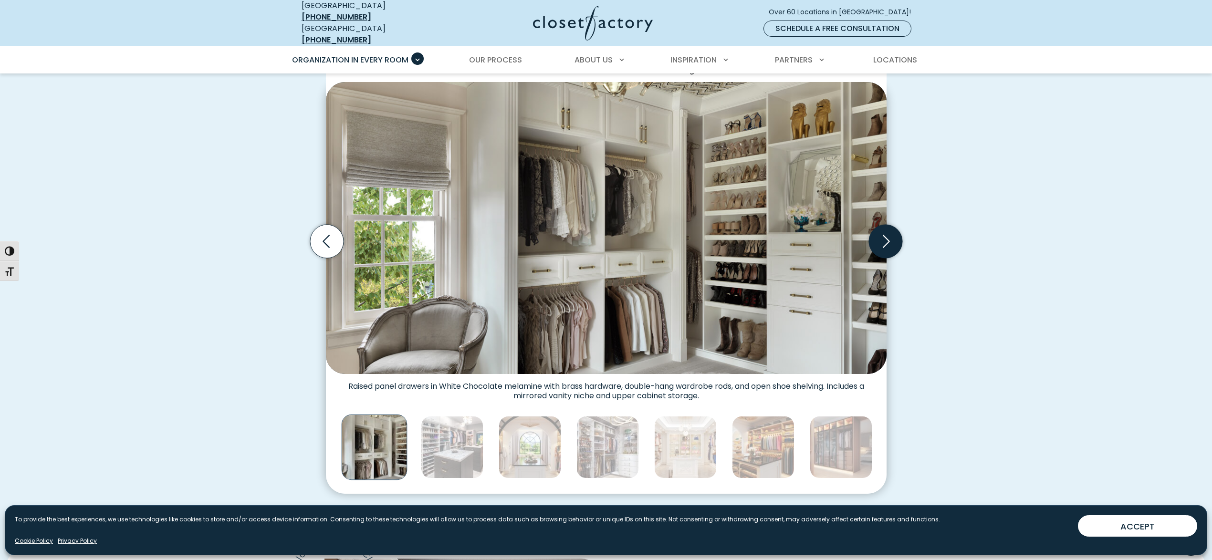
click at [885, 228] on icon "Next slide" at bounding box center [884, 241] width 33 height 33
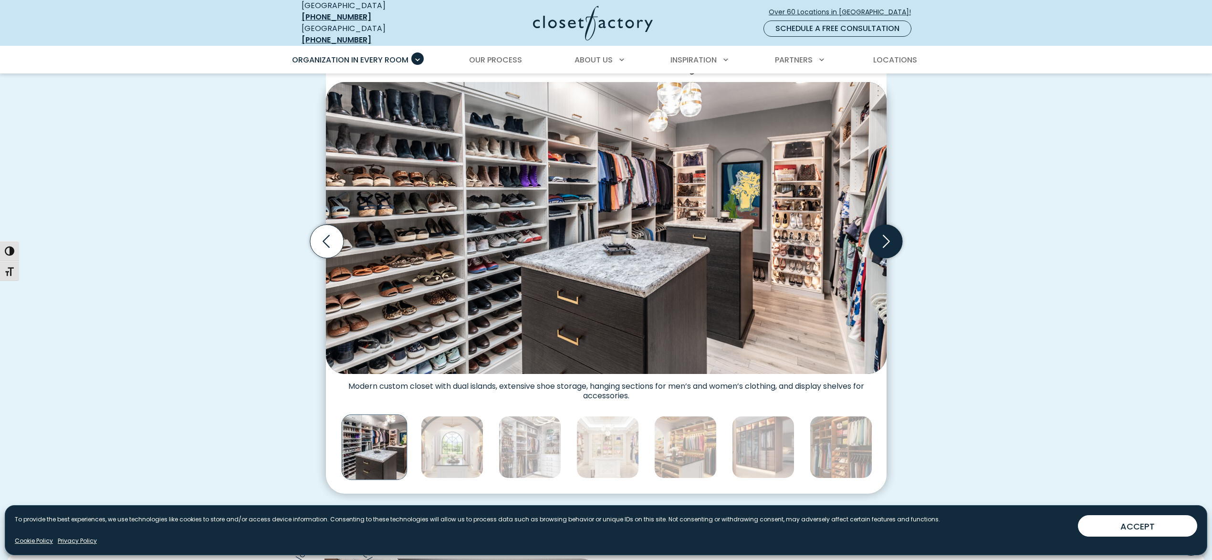
click at [885, 228] on icon "Next slide" at bounding box center [884, 241] width 33 height 33
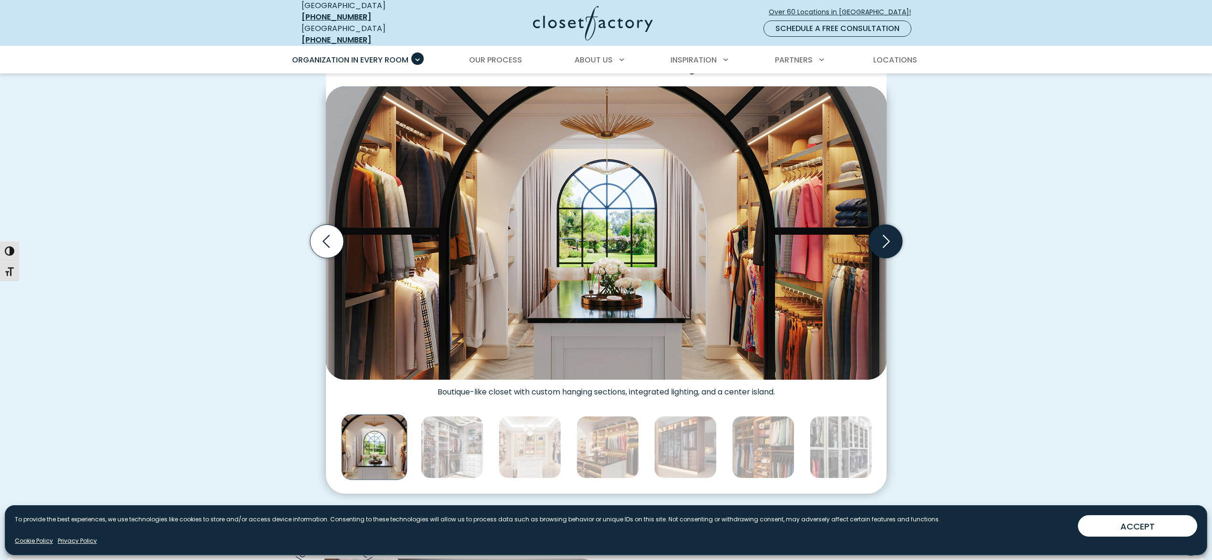
click at [894, 239] on icon "Next slide" at bounding box center [884, 241] width 33 height 33
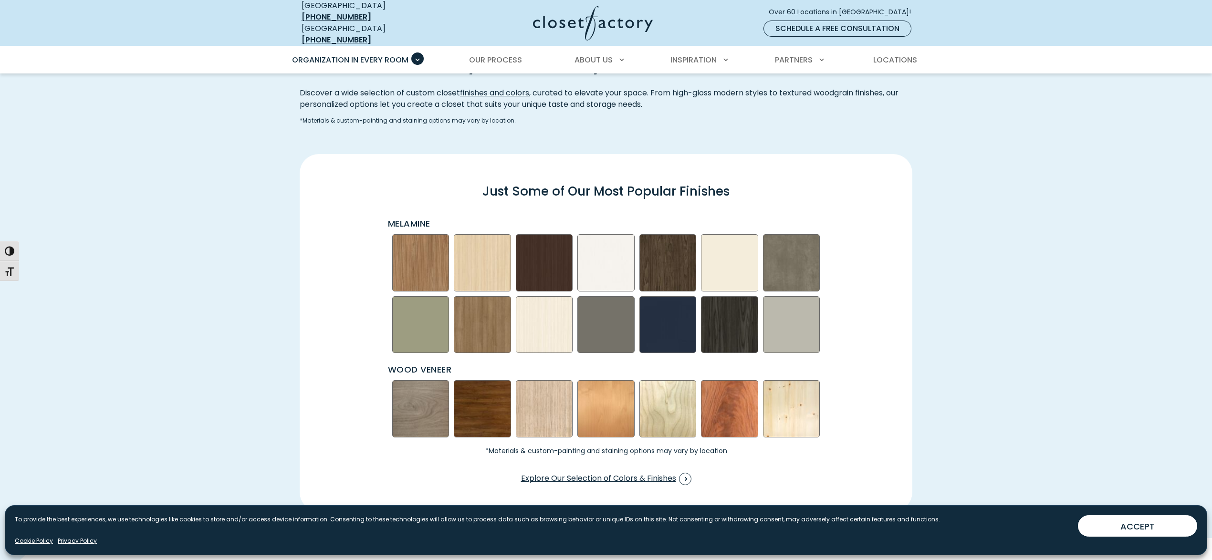
scroll to position [1293, 0]
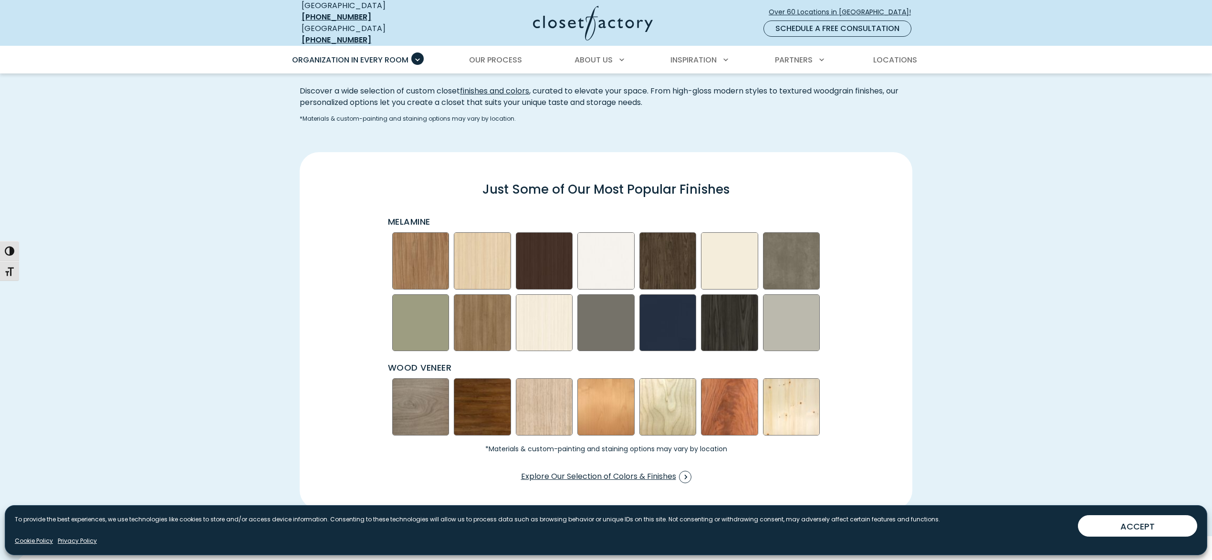
click at [547, 260] on img "Swatch Grid" at bounding box center [544, 260] width 57 height 57
click at [485, 251] on img "Swatch Grid" at bounding box center [482, 260] width 57 height 57
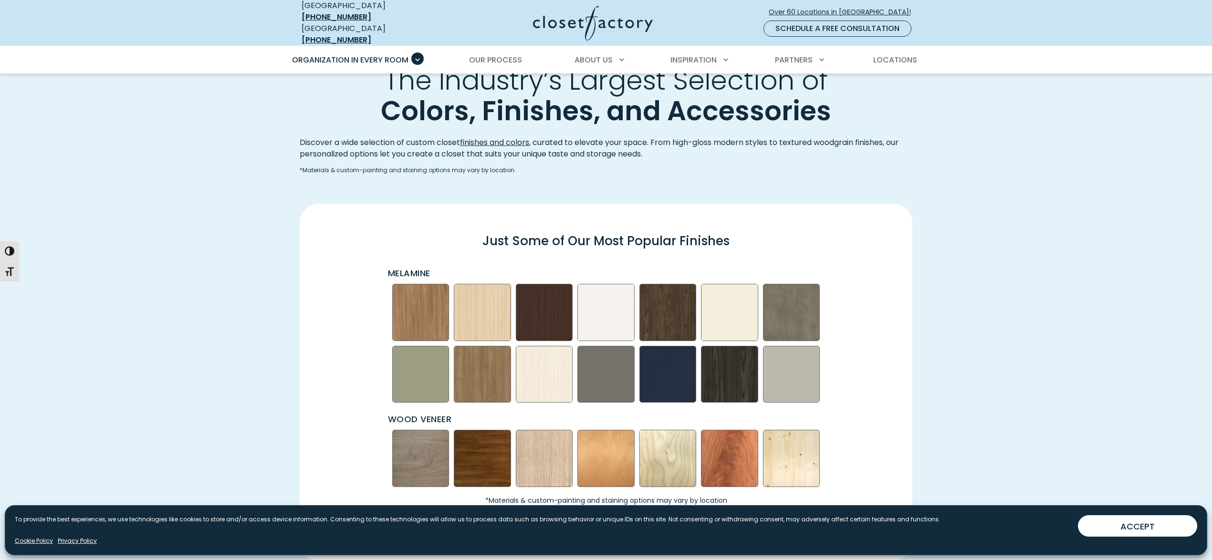
scroll to position [1244, 0]
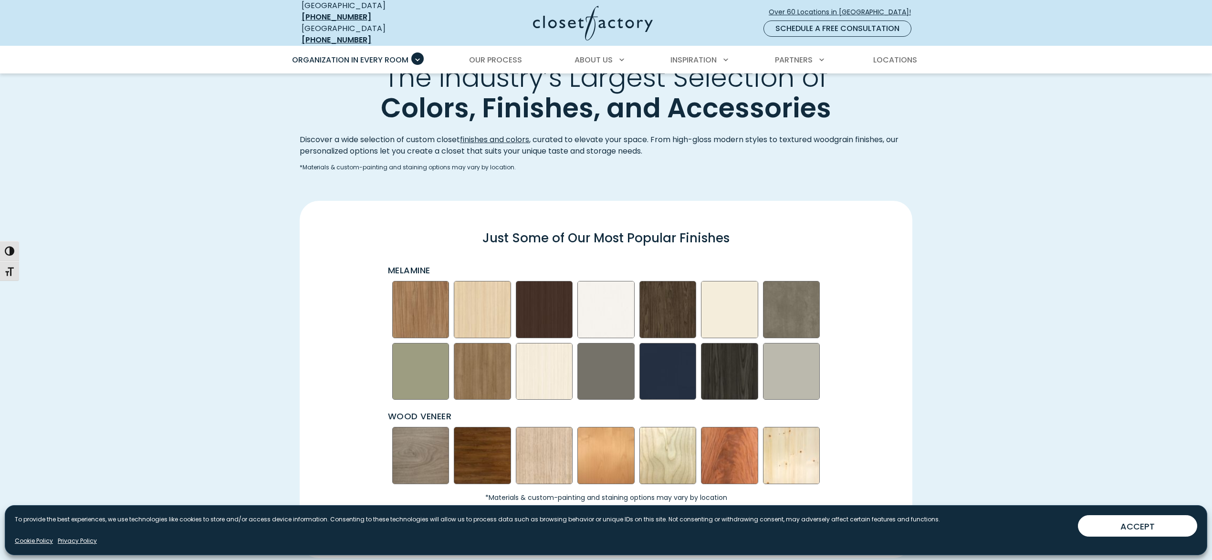
click at [485, 251] on div "Just Some of Our Most Popular Finishes" at bounding box center [606, 244] width 624 height 40
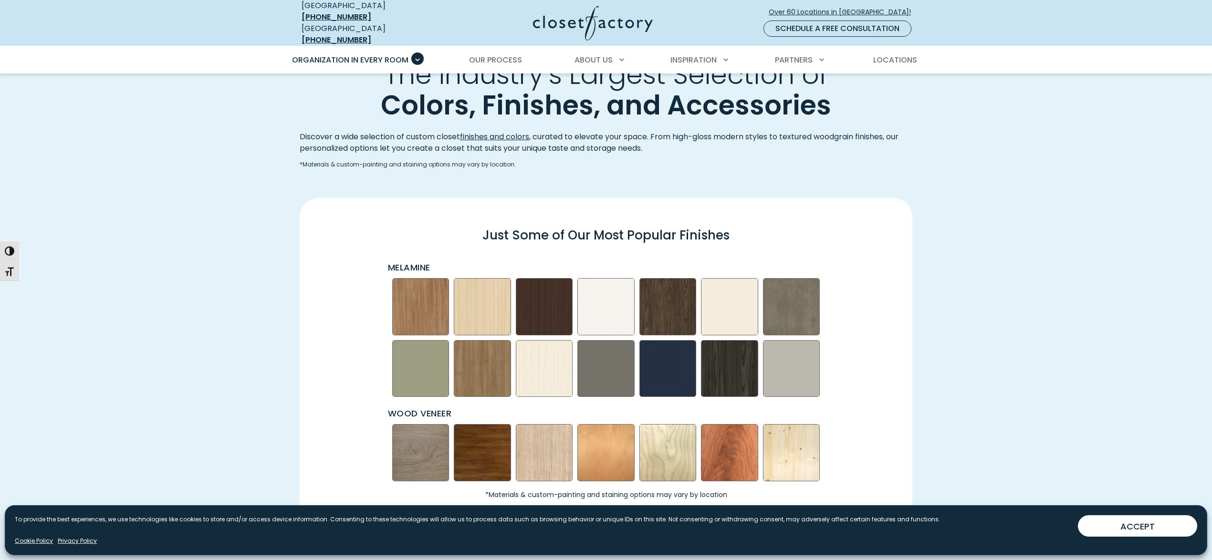
click at [485, 251] on div "Just Some of Our Most Popular Finishes" at bounding box center [606, 241] width 624 height 40
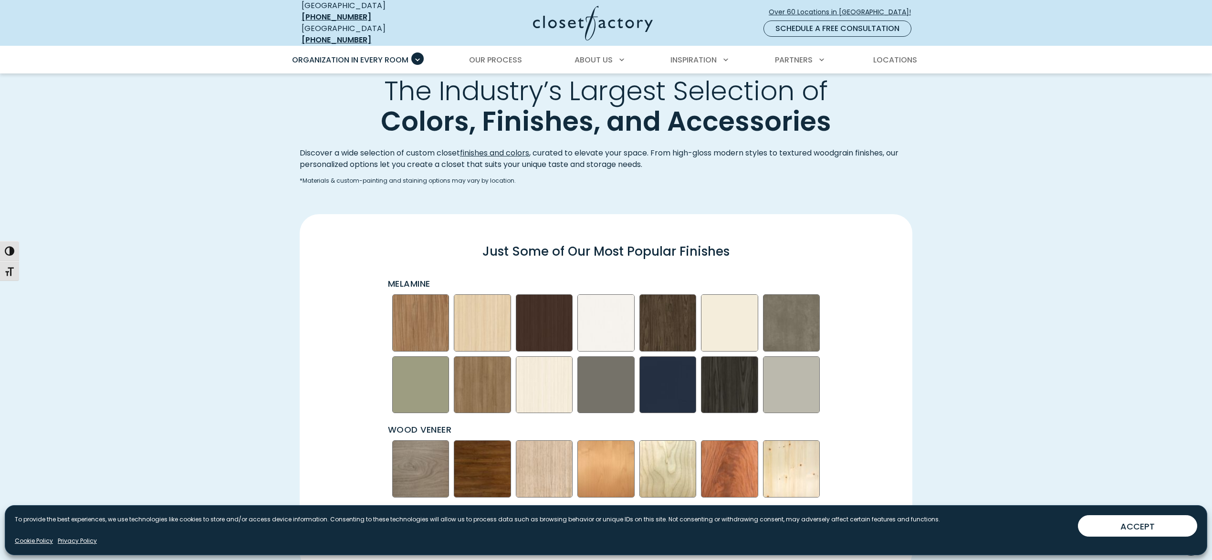
scroll to position [1229, 0]
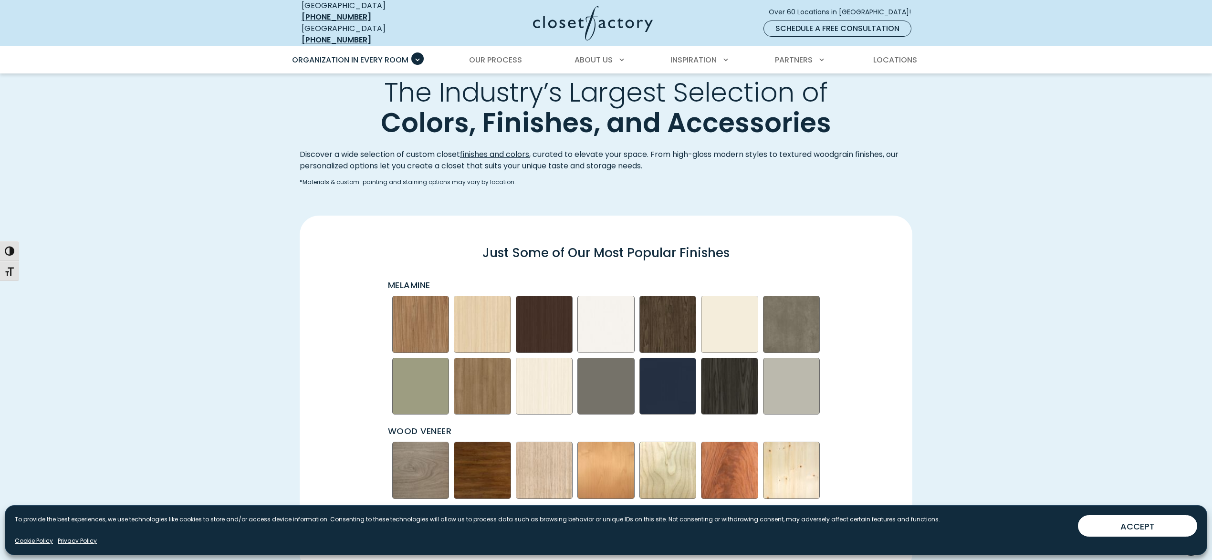
click at [528, 312] on img "Swatch Grid" at bounding box center [544, 324] width 57 height 57
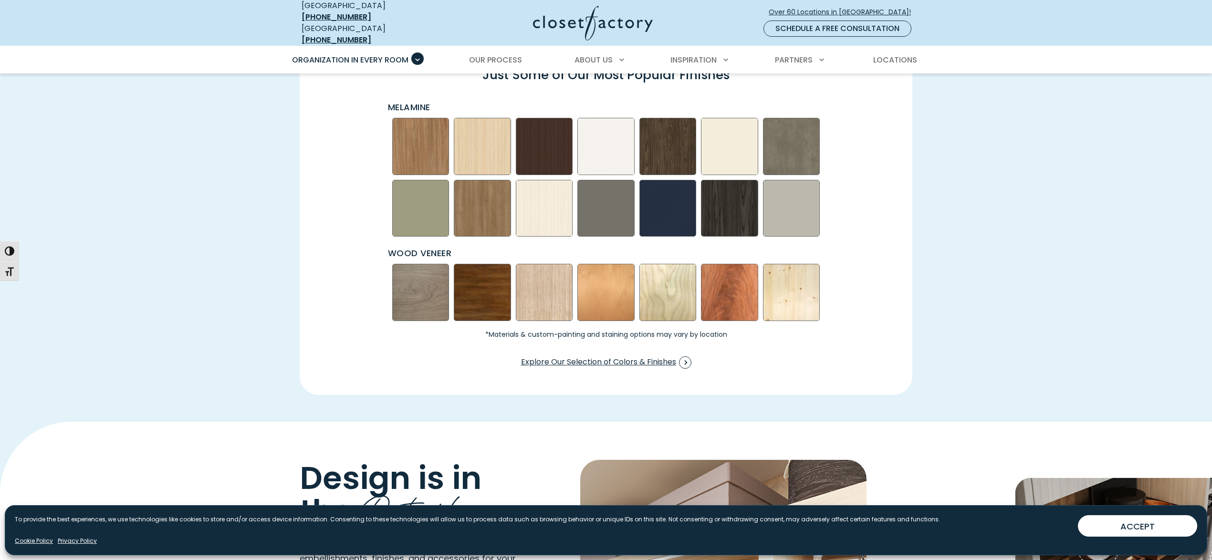
scroll to position [1432, 0]
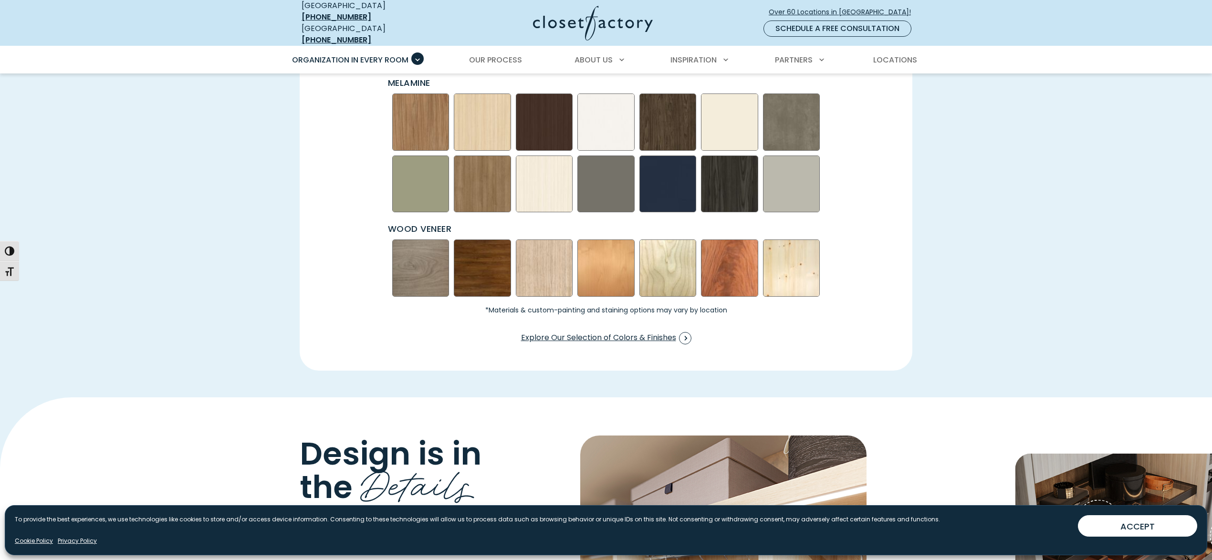
click at [294, 39] on div "Just Some of Our Most Popular Finishes Melamine Wood Veneer *Materials & custom…" at bounding box center [606, 191] width 624 height 311
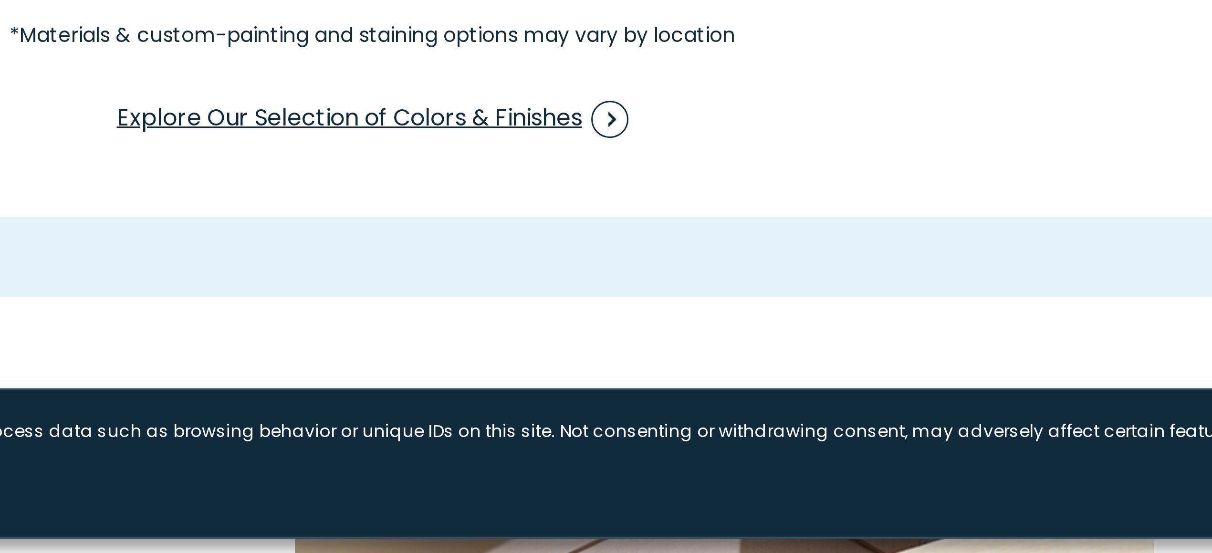
scroll to position [1362, 0]
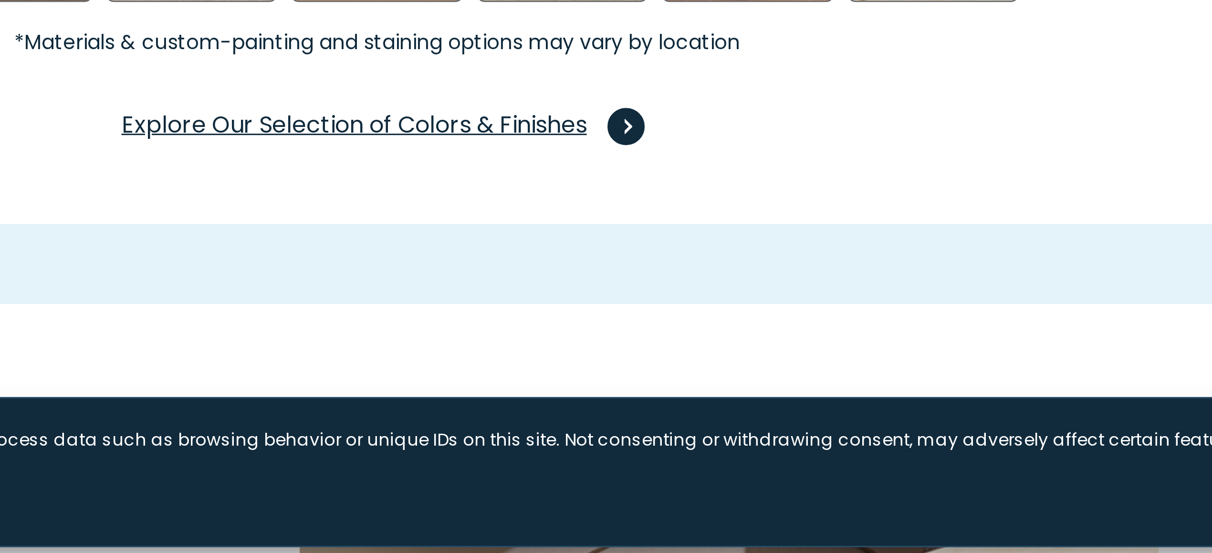
click at [521, 402] on span "Explore Our Selection of Colors & Finishes" at bounding box center [606, 408] width 170 height 12
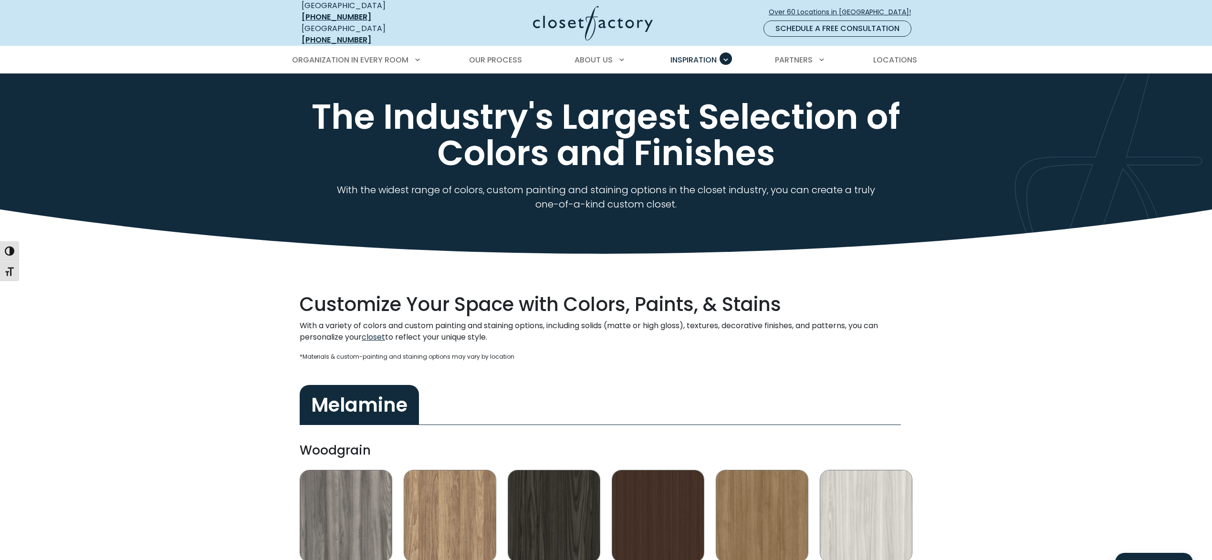
scroll to position [0, 1]
